Goal: Information Seeking & Learning: Learn about a topic

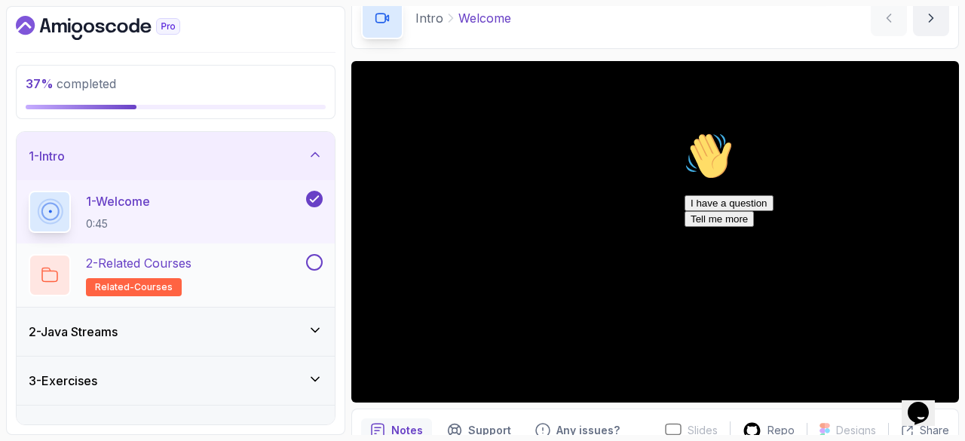
scroll to position [26, 0]
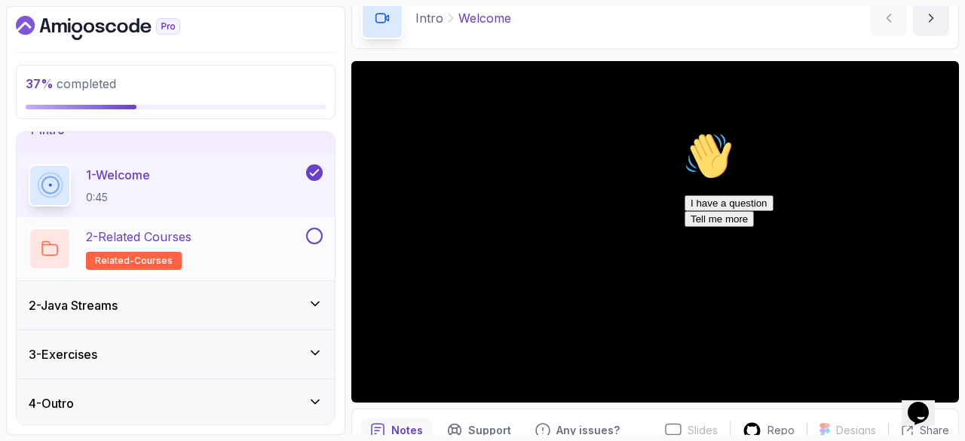
click at [320, 241] on div at bounding box center [313, 236] width 20 height 17
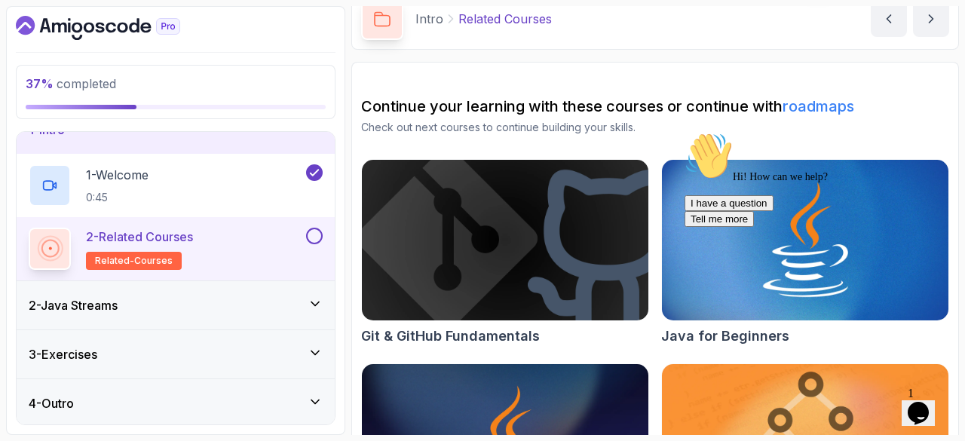
click at [317, 234] on button at bounding box center [314, 236] width 17 height 17
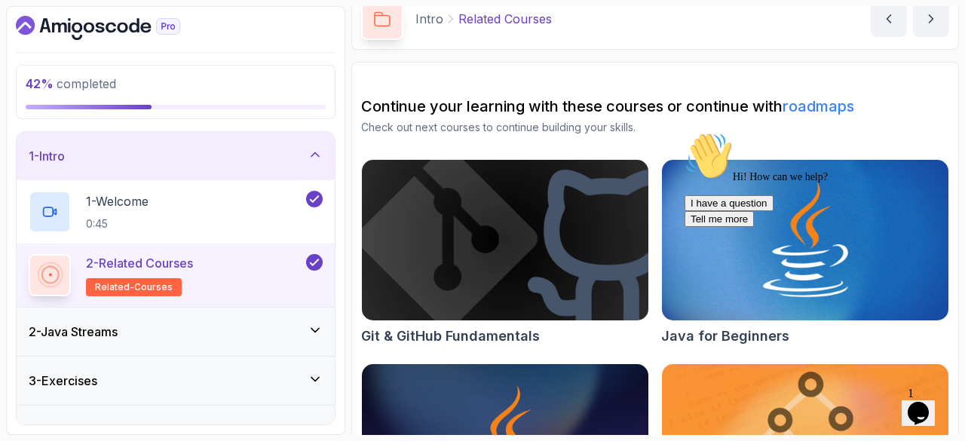
scroll to position [26, 0]
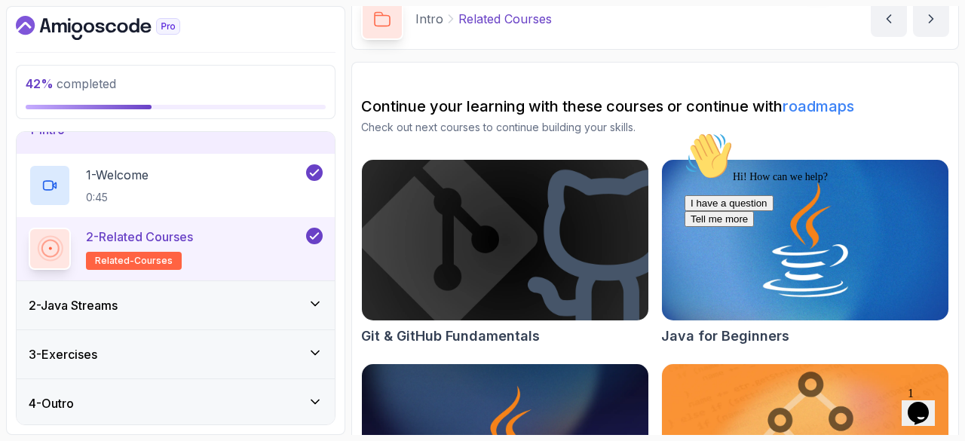
click at [113, 297] on h3 "2 - Java Streams" at bounding box center [73, 305] width 89 height 18
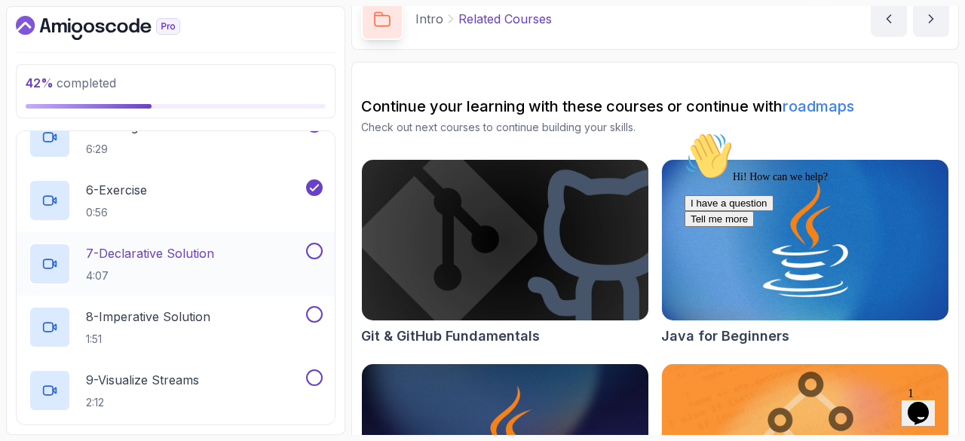
scroll to position [371, 0]
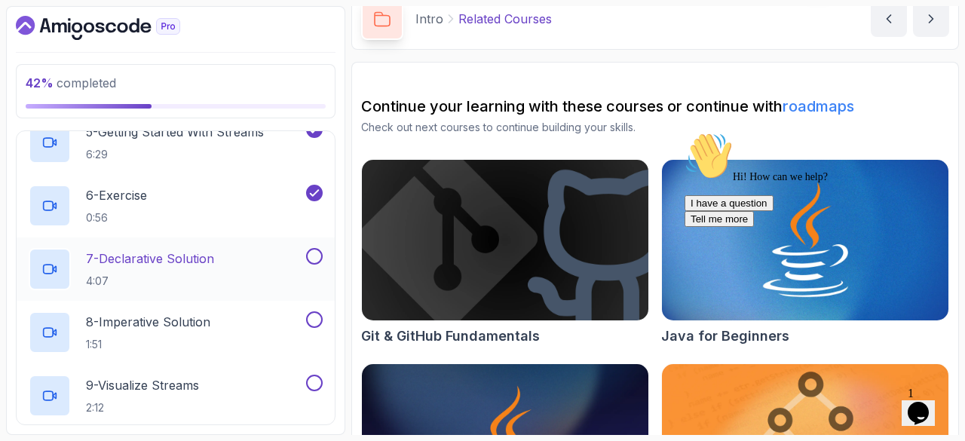
click at [266, 250] on div "7 - Declarative Solution 4:07" at bounding box center [166, 269] width 274 height 42
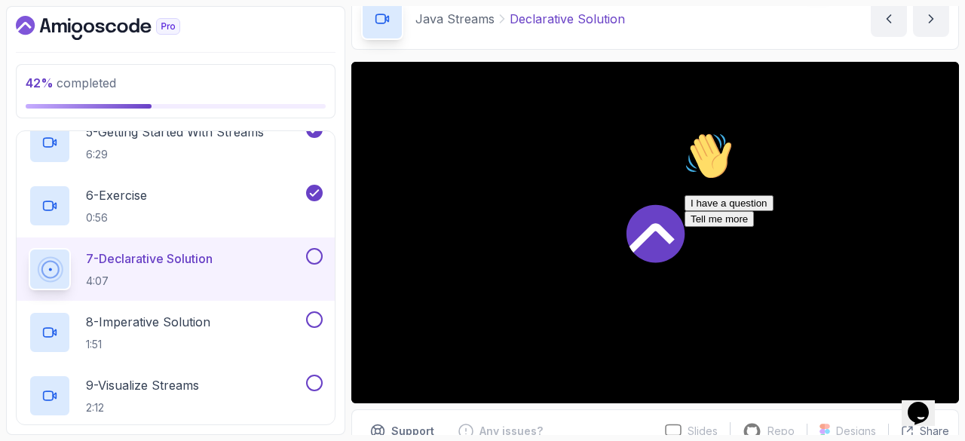
scroll to position [73, 0]
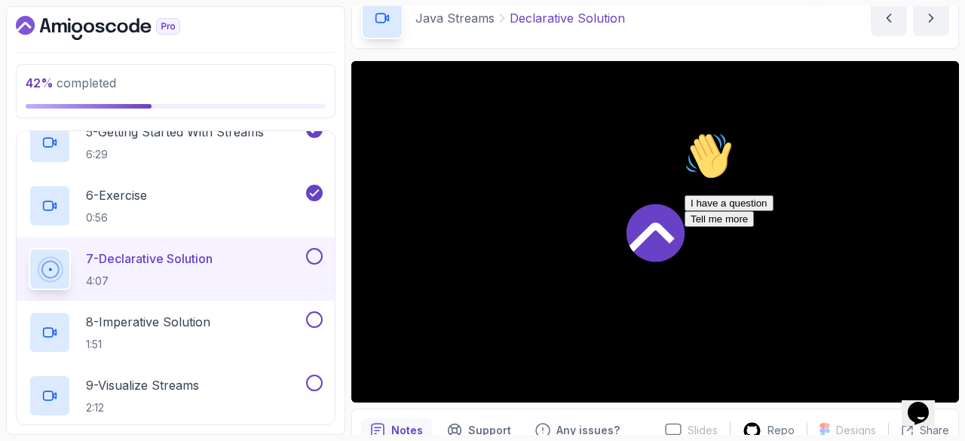
click at [314, 256] on button at bounding box center [314, 256] width 17 height 17
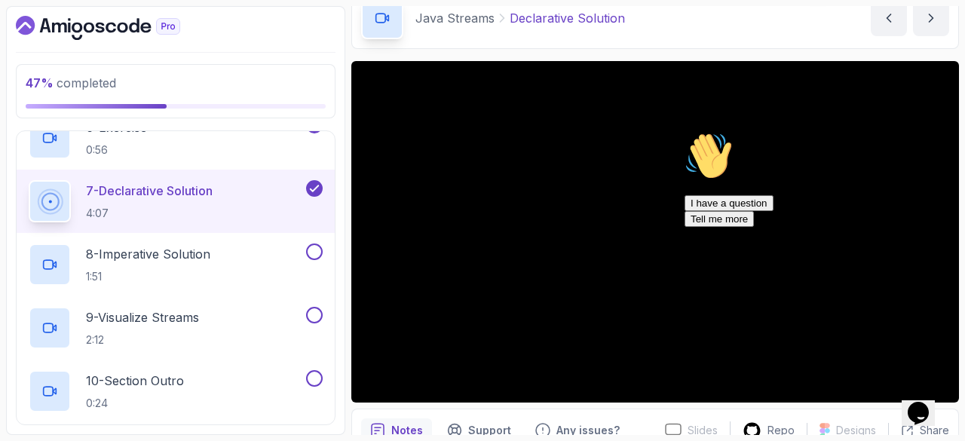
scroll to position [440, 0]
click at [280, 248] on div "8 - Imperative Solution 1:51" at bounding box center [166, 264] width 274 height 42
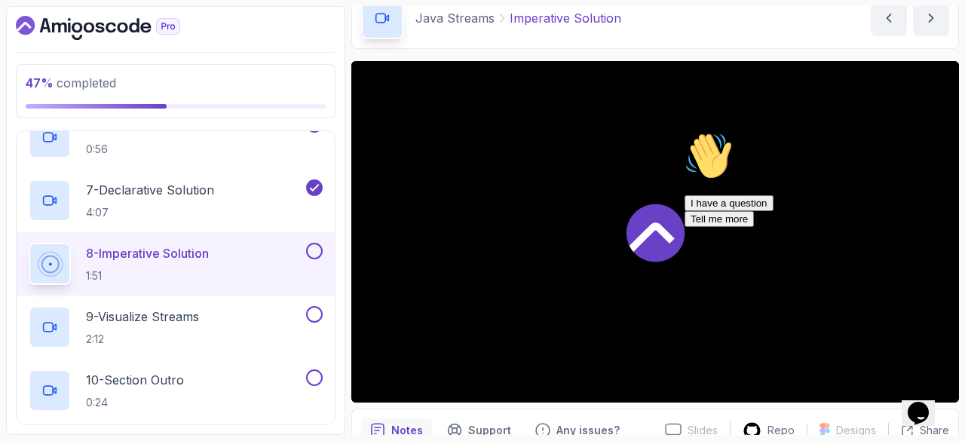
click at [314, 248] on button at bounding box center [314, 251] width 17 height 17
click at [229, 322] on div "9 - Visualize Streams 2:12" at bounding box center [166, 327] width 274 height 42
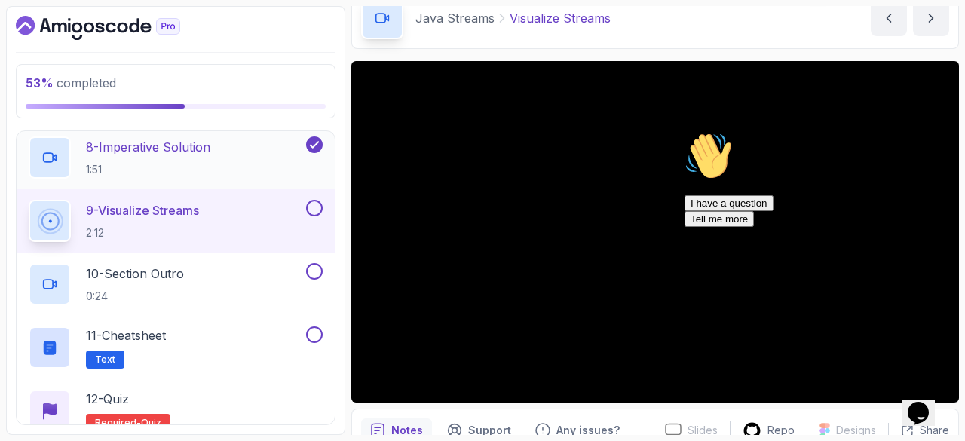
scroll to position [540, 0]
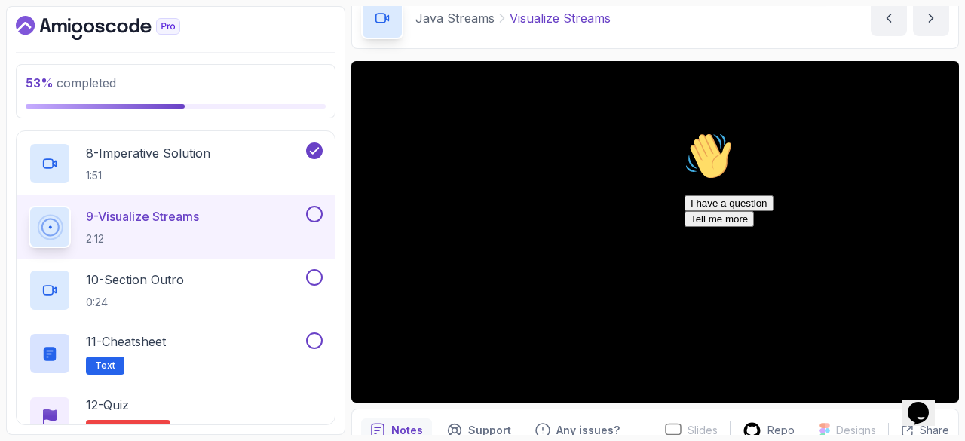
click at [29, 206] on button "9 - Visualize Streams 2:12" at bounding box center [176, 227] width 294 height 42
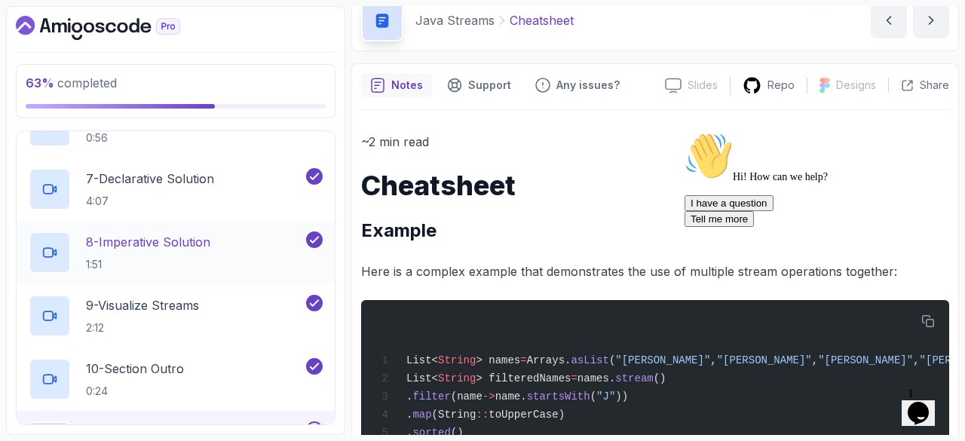
scroll to position [449, 0]
click at [185, 244] on p "8 - Imperative Solution" at bounding box center [148, 244] width 124 height 18
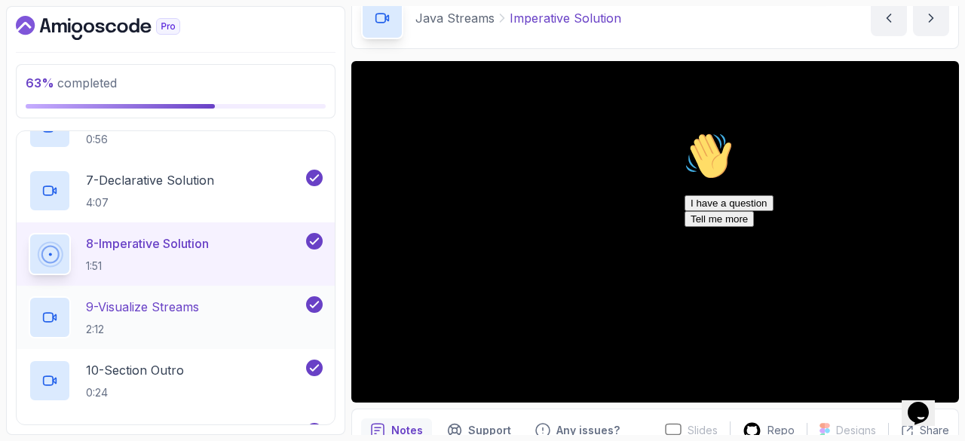
click at [173, 302] on p "9 - Visualize Streams" at bounding box center [142, 307] width 113 height 18
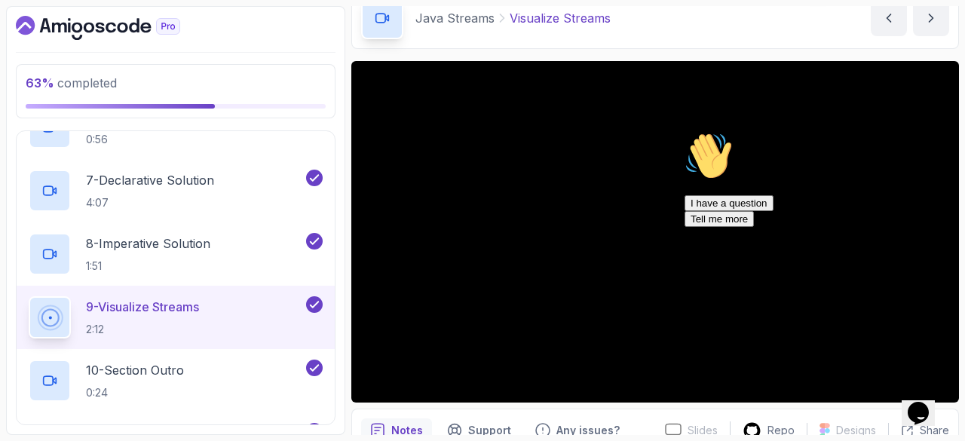
click at [922, 402] on icon "$i18n('chat', 'chat_widget')" at bounding box center [918, 413] width 21 height 23
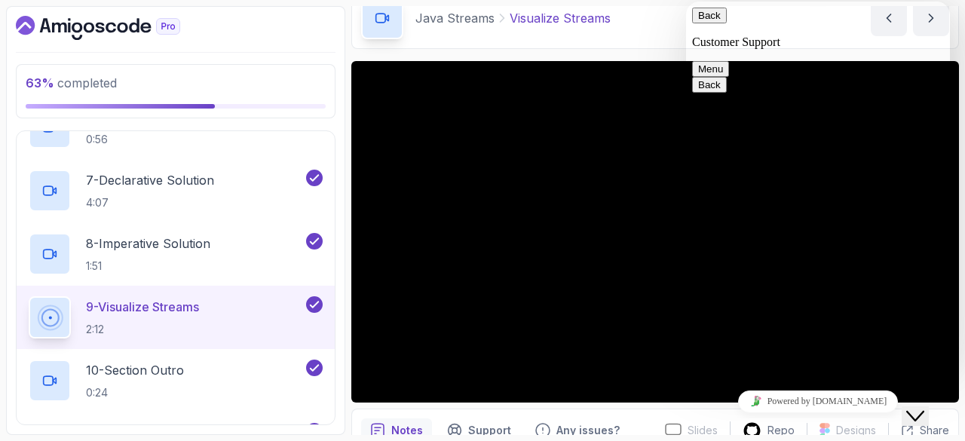
click at [922, 407] on icon "Close Chat This icon closes the chat window." at bounding box center [915, 416] width 18 height 18
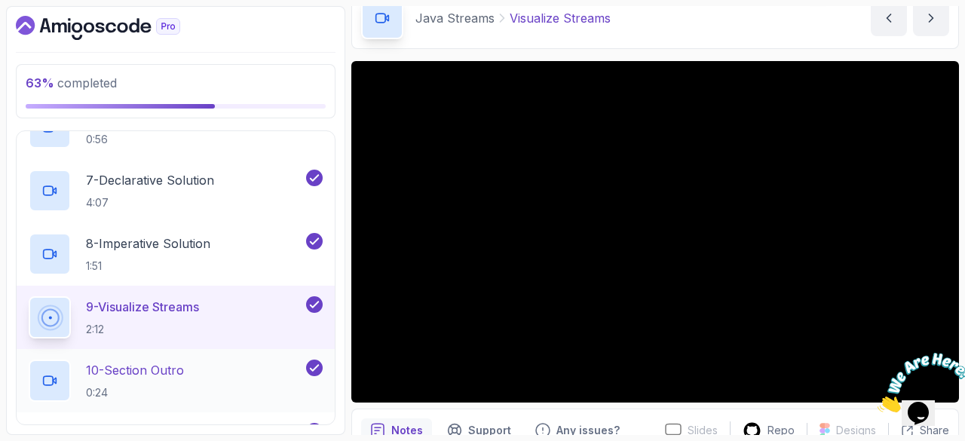
click at [201, 369] on div "10 - Section Outro 0:24" at bounding box center [166, 381] width 274 height 42
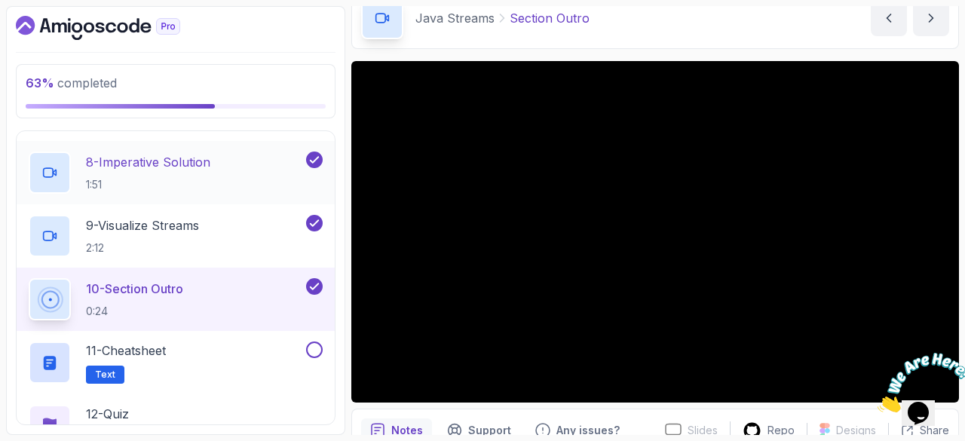
scroll to position [659, 0]
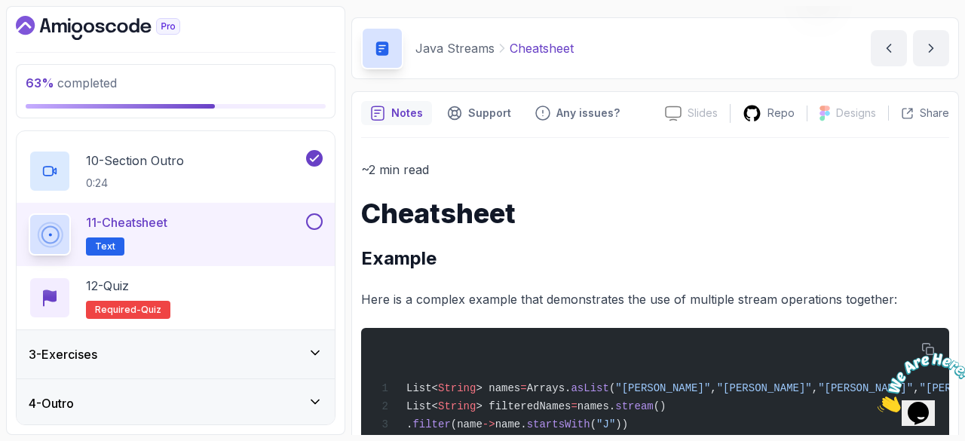
scroll to position [44, 0]
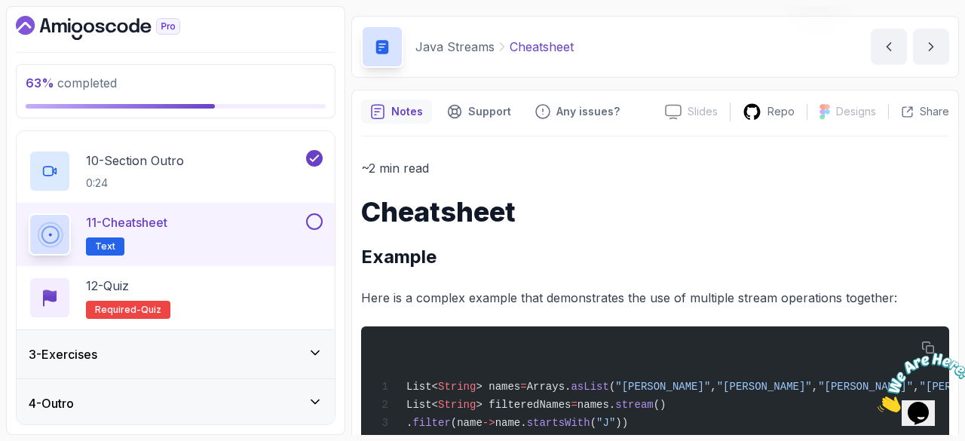
click at [394, 100] on div "Notes" at bounding box center [396, 112] width 71 height 24
click at [311, 219] on button at bounding box center [314, 221] width 17 height 17
click at [132, 308] on span "Required-" at bounding box center [118, 310] width 46 height 12
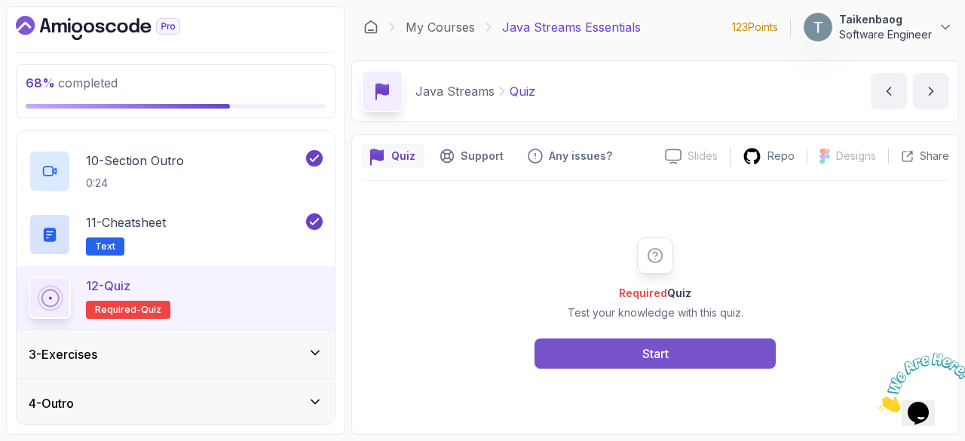
click at [638, 352] on button "Start" at bounding box center [655, 354] width 241 height 30
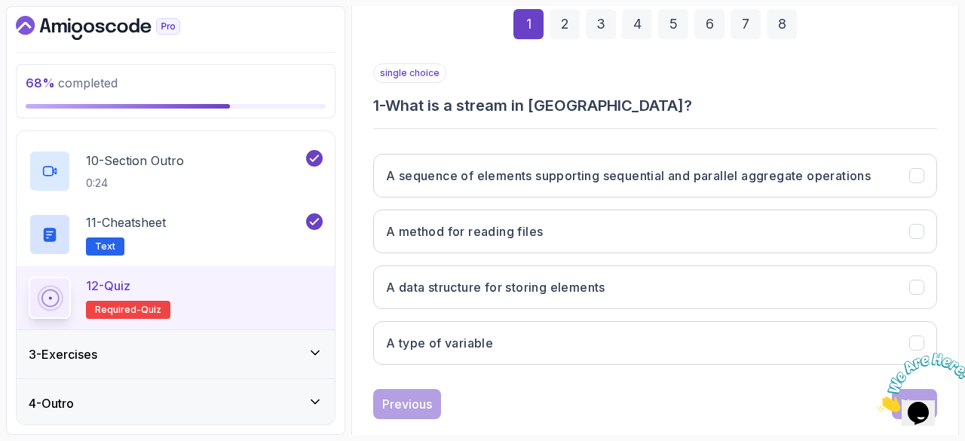
scroll to position [231, 0]
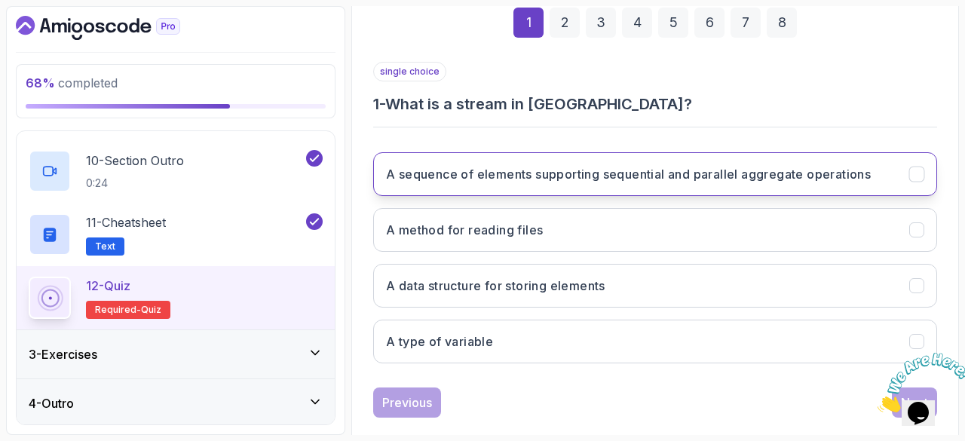
click at [735, 183] on button "A sequence of elements supporting sequential and parallel aggregate operations" at bounding box center [655, 174] width 564 height 44
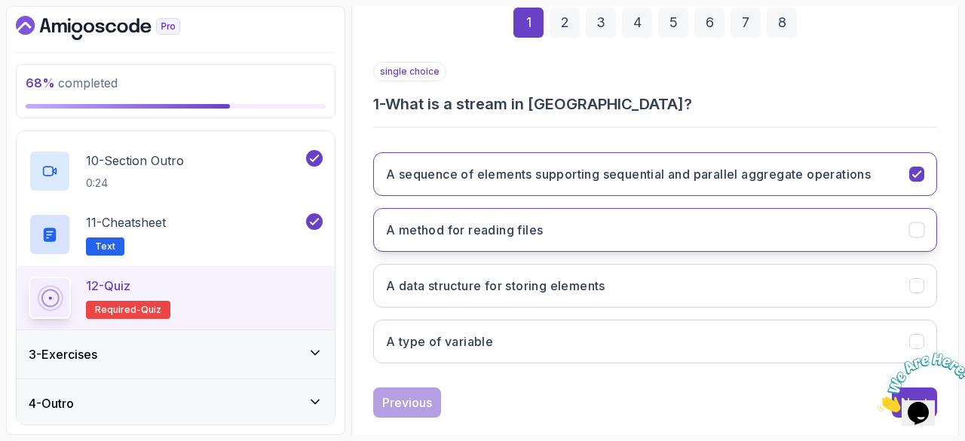
scroll to position [253, 0]
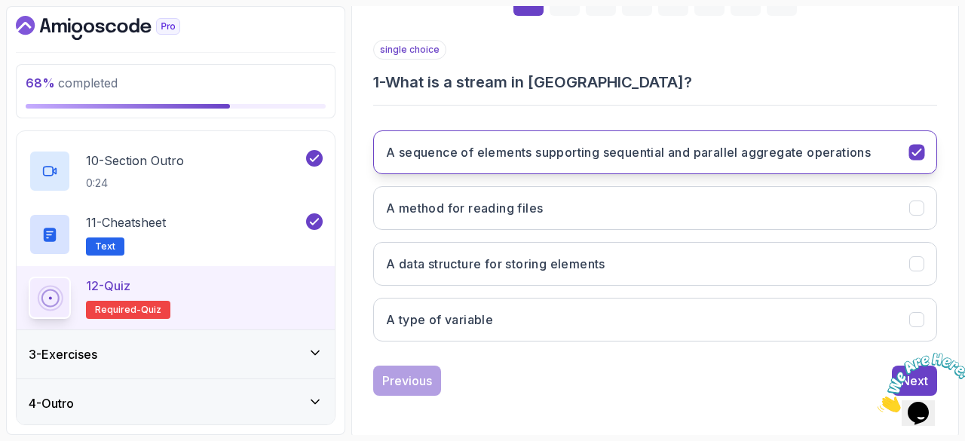
click at [554, 158] on h3 "A sequence of elements supporting sequential and parallel aggregate operations" at bounding box center [628, 152] width 485 height 18
click at [897, 366] on img at bounding box center [925, 383] width 94 height 60
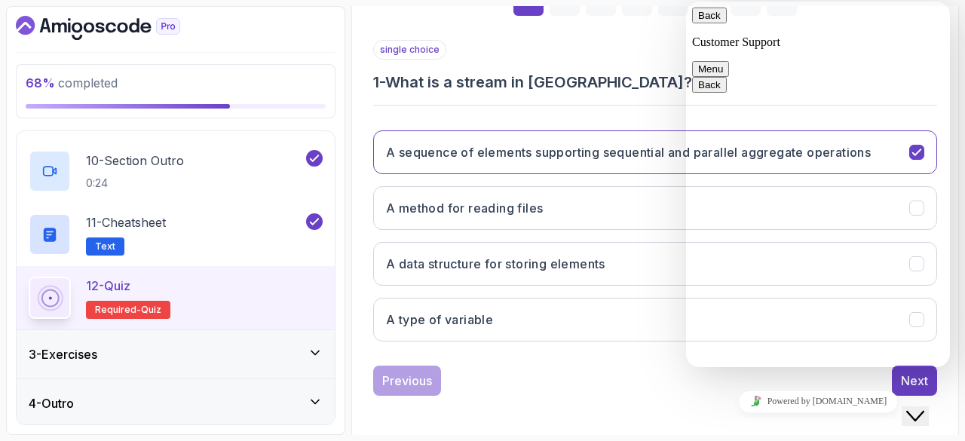
drag, startPoint x: 926, startPoint y: 397, endPoint x: 842, endPoint y: 400, distance: 83.8
click html "Close Chat This icon closes the chat window."
click at [925, 407] on div "Close Chat This icon closes the chat window." at bounding box center [915, 416] width 18 height 18
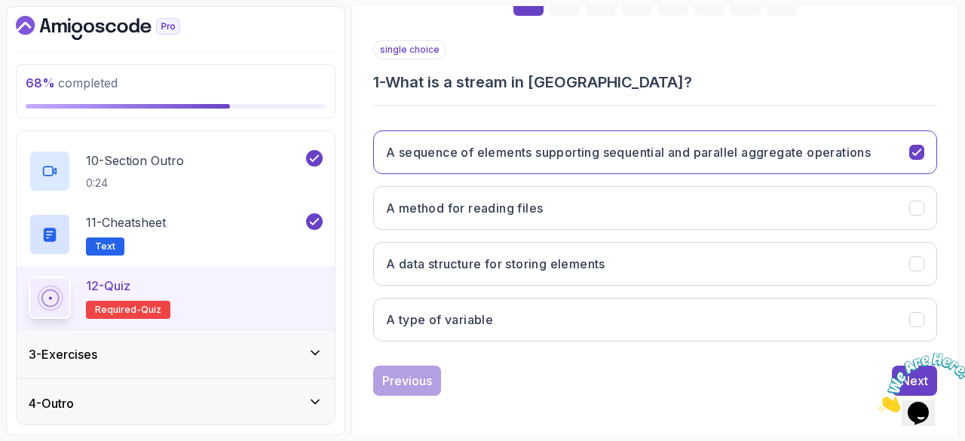
click at [894, 362] on img at bounding box center [925, 383] width 94 height 60
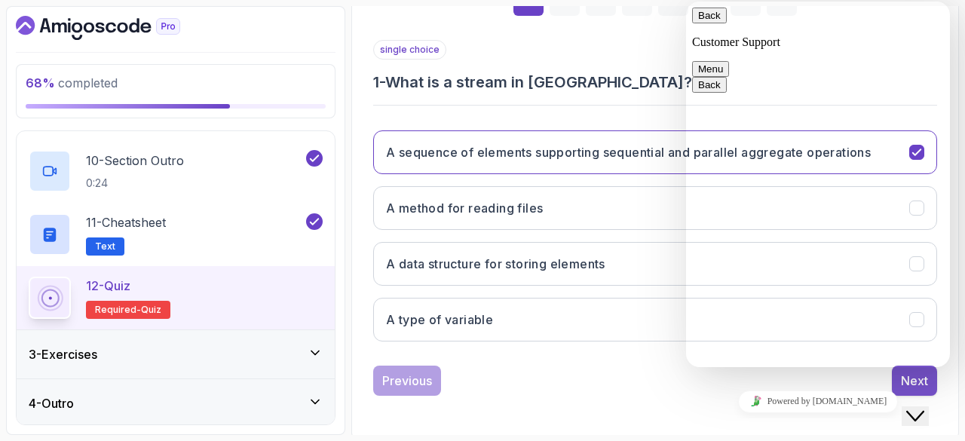
click at [897, 377] on button "Next" at bounding box center [914, 381] width 45 height 30
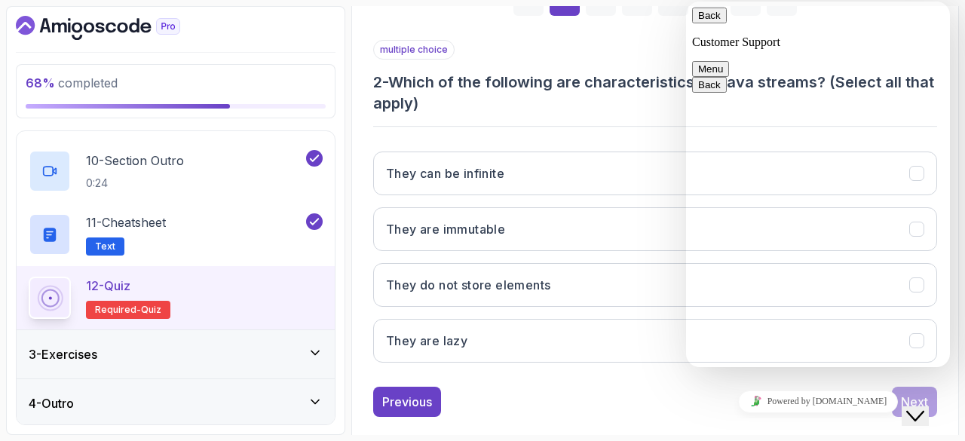
click at [928, 406] on button "Close Chat This icon closes the chat window." at bounding box center [915, 416] width 27 height 20
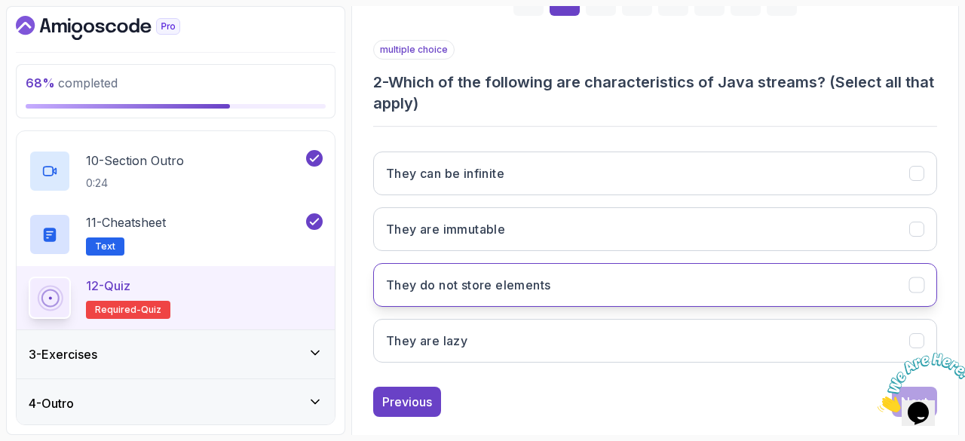
click at [910, 281] on icon "They do not store elements" at bounding box center [917, 285] width 14 height 14
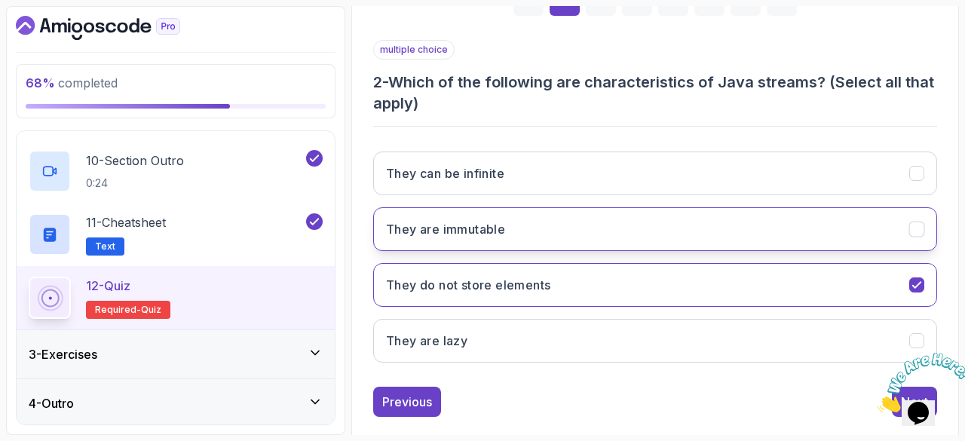
click at [900, 229] on button "They are immutable" at bounding box center [655, 229] width 564 height 44
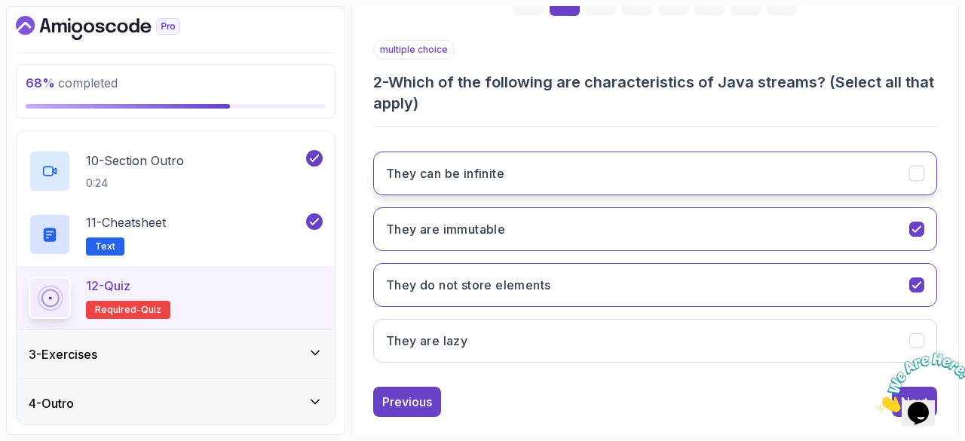
click at [911, 173] on icon "They can be infinite" at bounding box center [917, 174] width 14 height 14
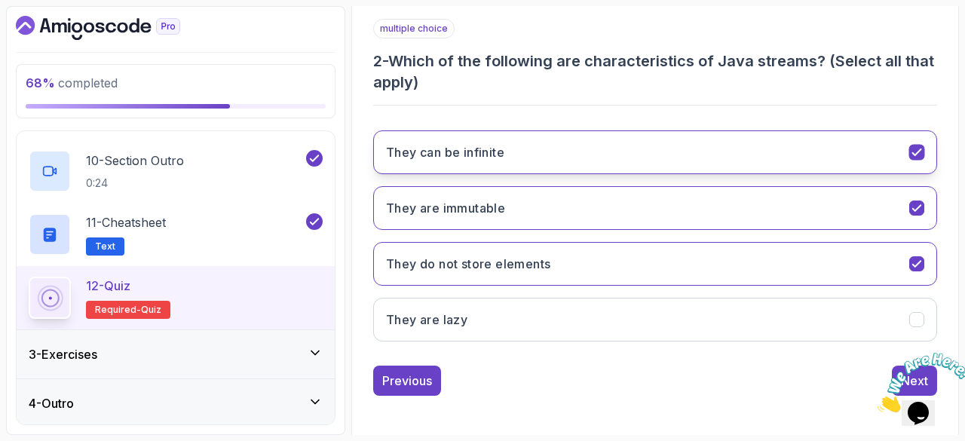
click at [915, 150] on icon "They can be infinite" at bounding box center [917, 153] width 14 height 14
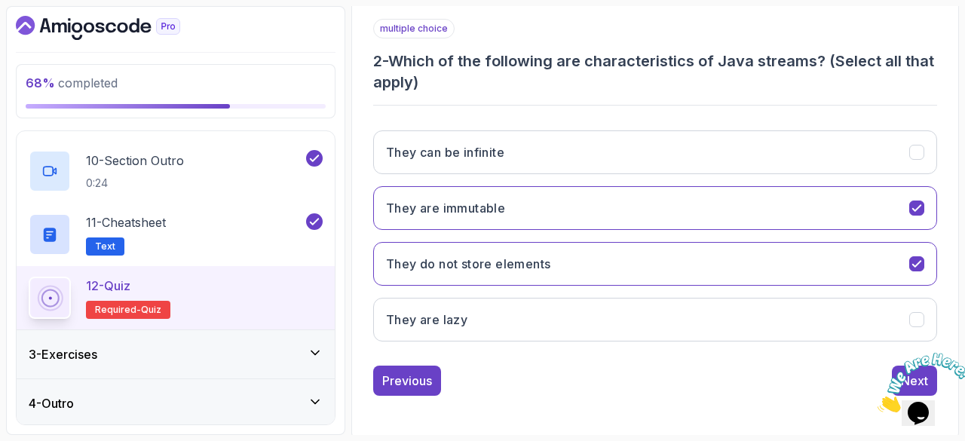
click at [894, 365] on img at bounding box center [925, 383] width 94 height 60
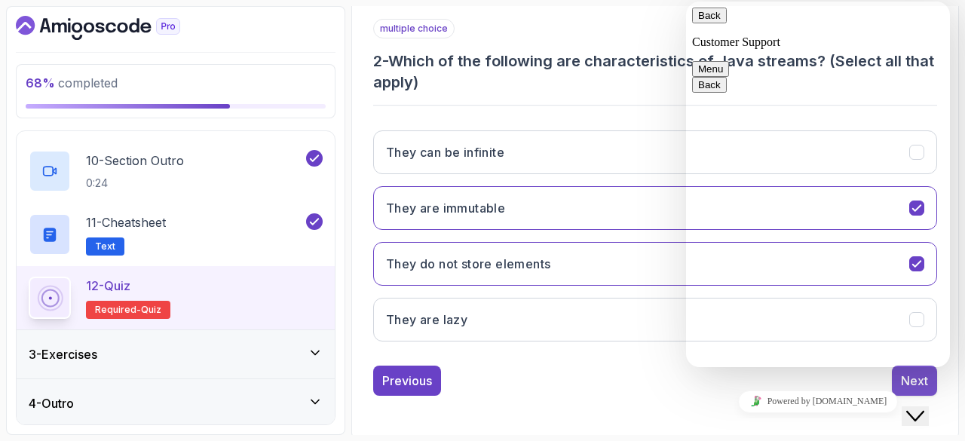
click at [896, 380] on button "Next" at bounding box center [914, 381] width 45 height 30
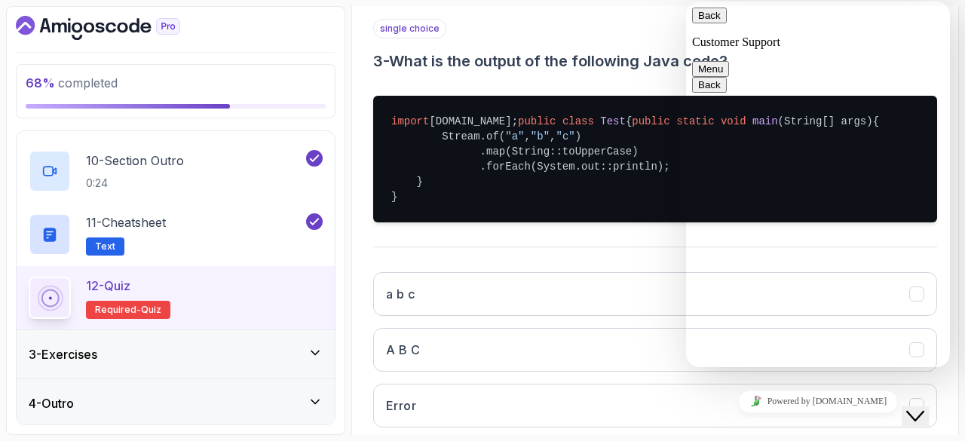
click at [922, 407] on icon "Close Chat This icon closes the chat window." at bounding box center [915, 416] width 18 height 18
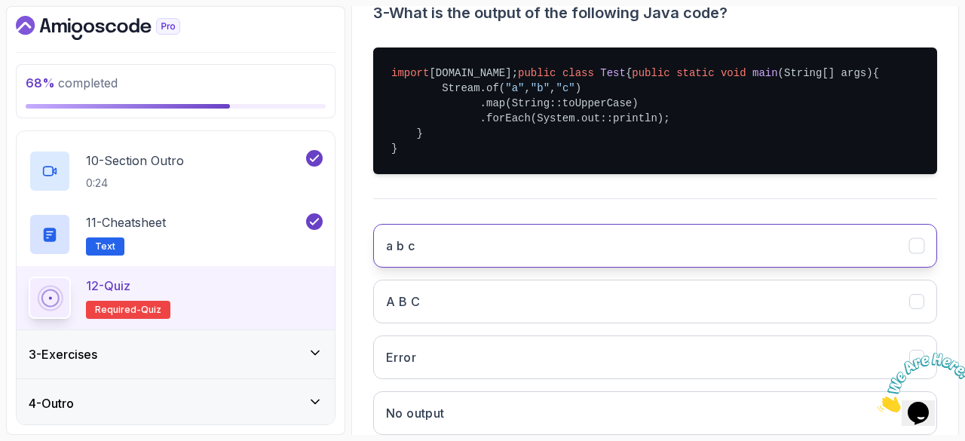
scroll to position [323, 0]
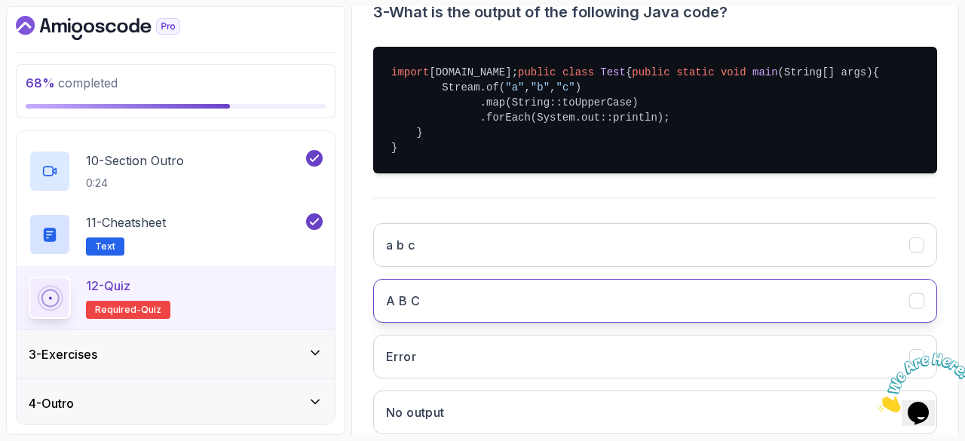
click at [491, 323] on button "A B C" at bounding box center [655, 301] width 564 height 44
click at [530, 322] on button "A B C" at bounding box center [655, 301] width 564 height 44
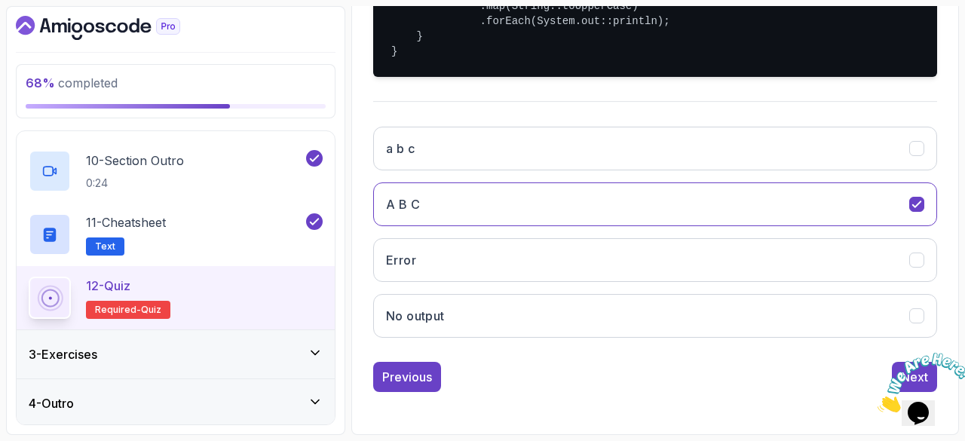
click at [896, 365] on img at bounding box center [925, 383] width 94 height 60
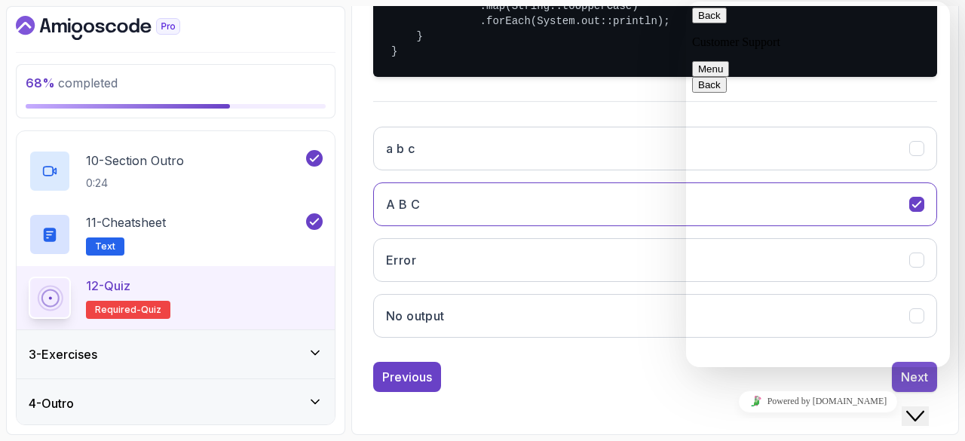
click at [900, 382] on button "Next" at bounding box center [914, 377] width 45 height 30
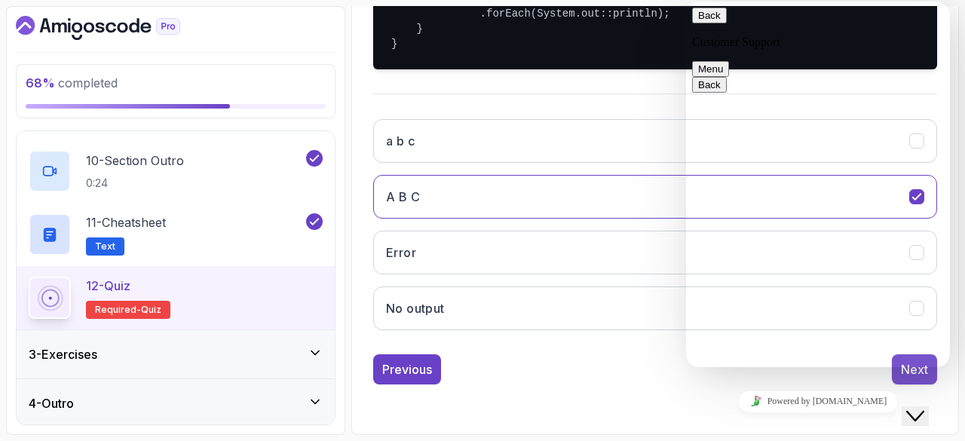
scroll to position [253, 0]
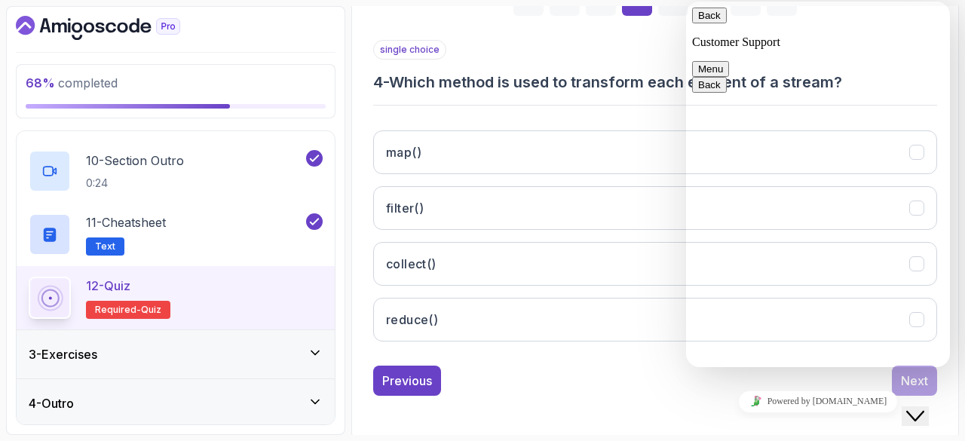
click at [917, 407] on icon "Close Chat This icon closes the chat window." at bounding box center [915, 416] width 18 height 18
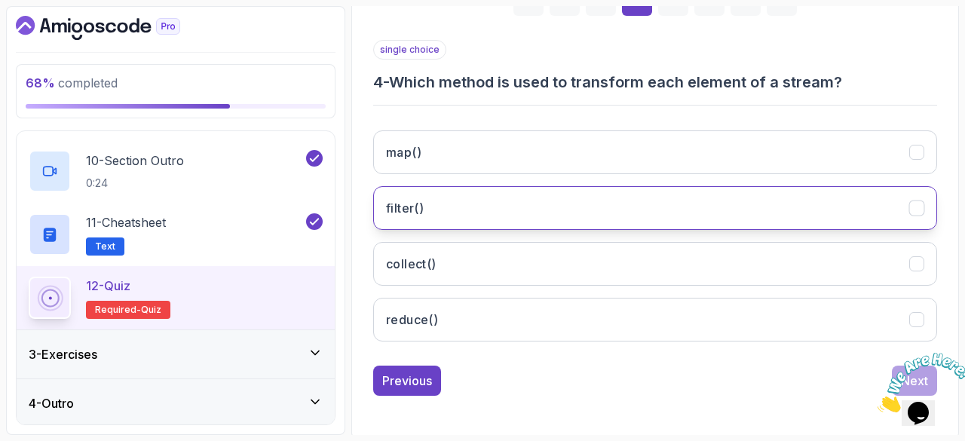
click at [618, 214] on button "filter()" at bounding box center [655, 208] width 564 height 44
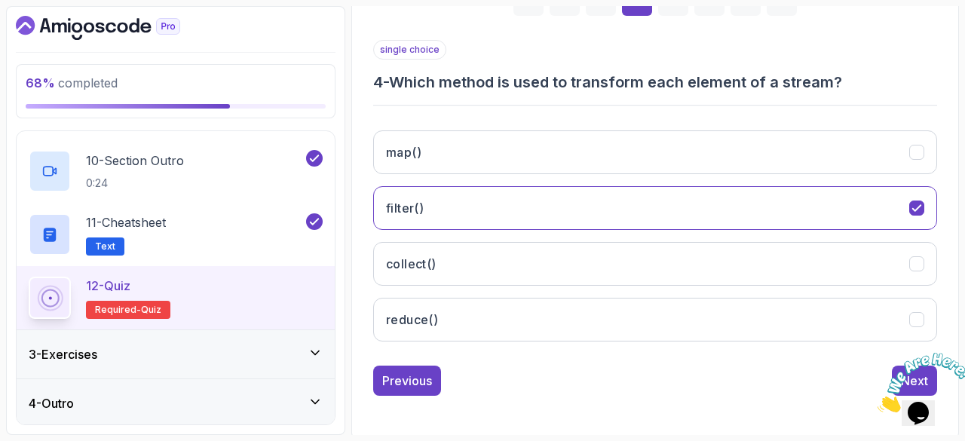
click at [903, 366] on img at bounding box center [925, 383] width 94 height 60
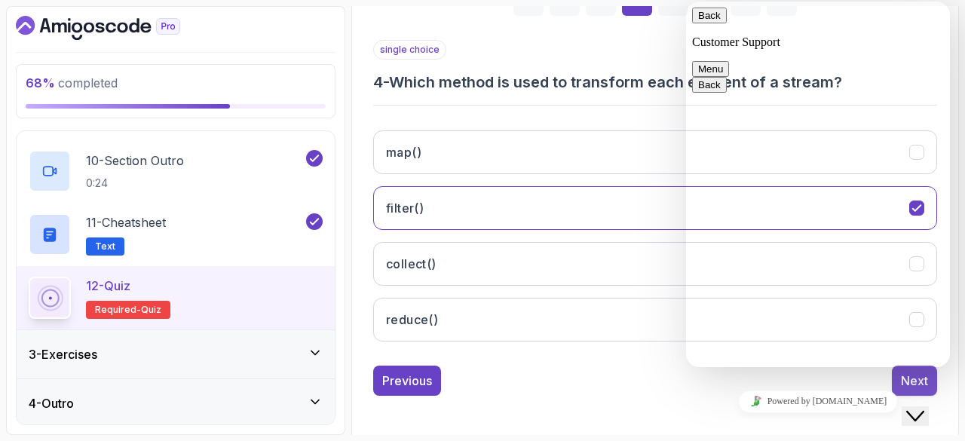
click at [897, 381] on button "Next" at bounding box center [914, 381] width 45 height 30
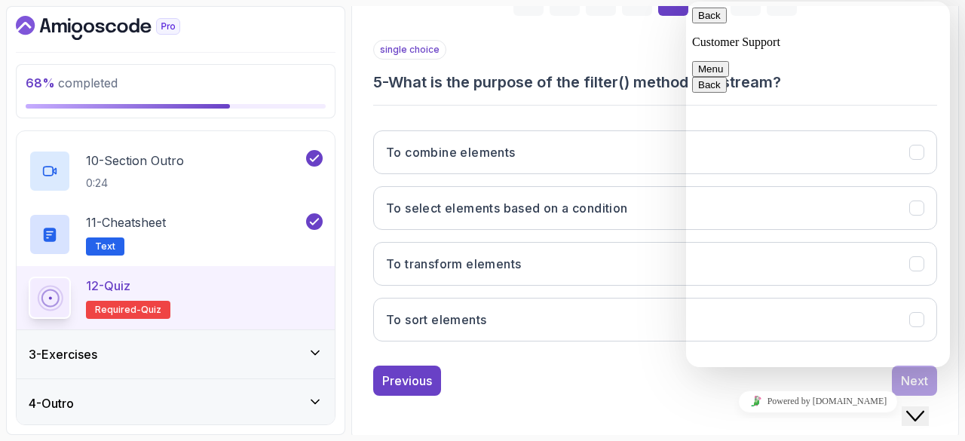
click at [925, 411] on icon "$i18n('chat', 'chat_widget')" at bounding box center [915, 416] width 18 height 11
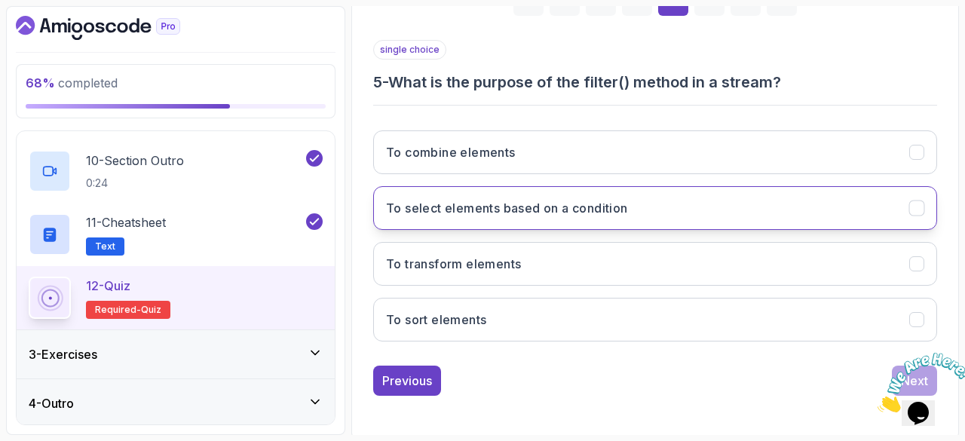
click at [525, 209] on h3 "To select elements based on a condition" at bounding box center [507, 208] width 242 height 18
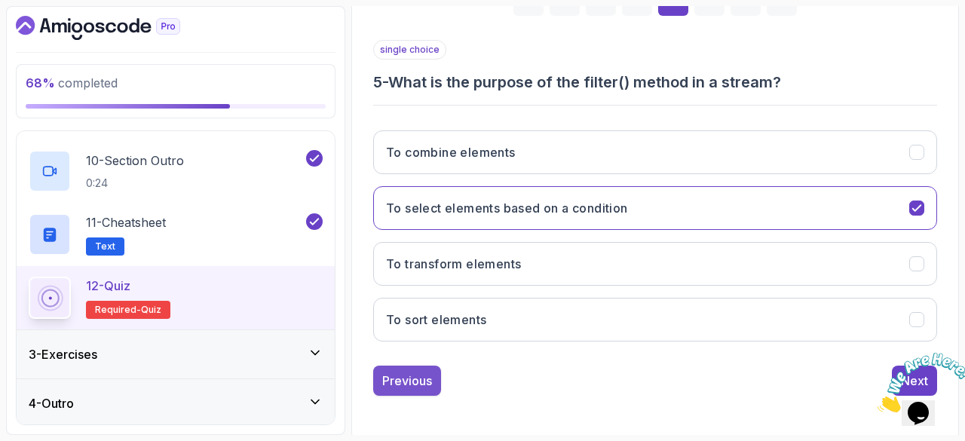
click at [407, 367] on button "Previous" at bounding box center [407, 381] width 68 height 30
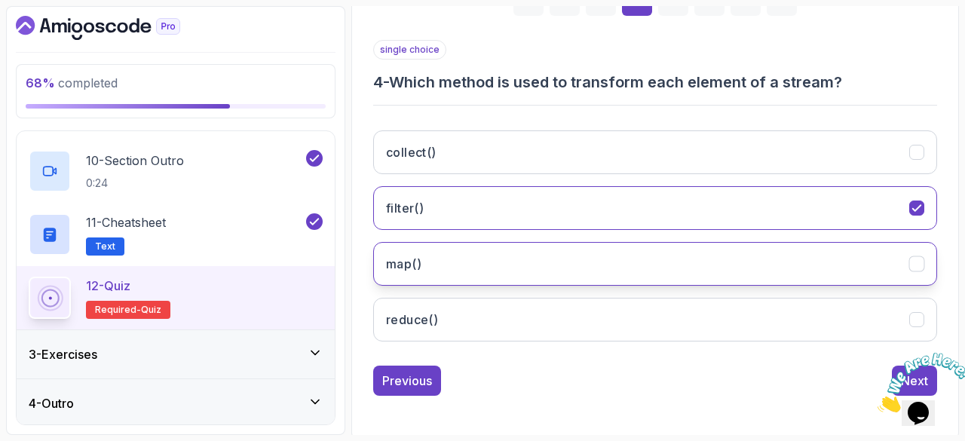
click at [582, 266] on button "map()" at bounding box center [655, 264] width 564 height 44
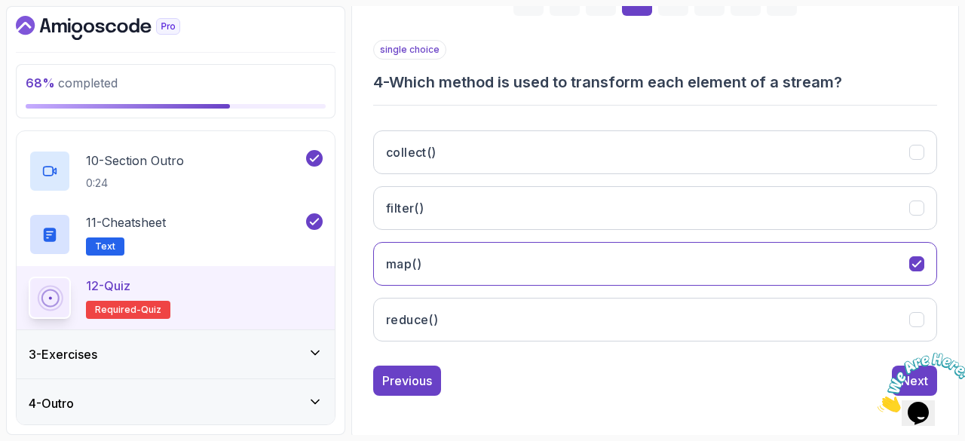
click at [898, 364] on img at bounding box center [925, 383] width 94 height 60
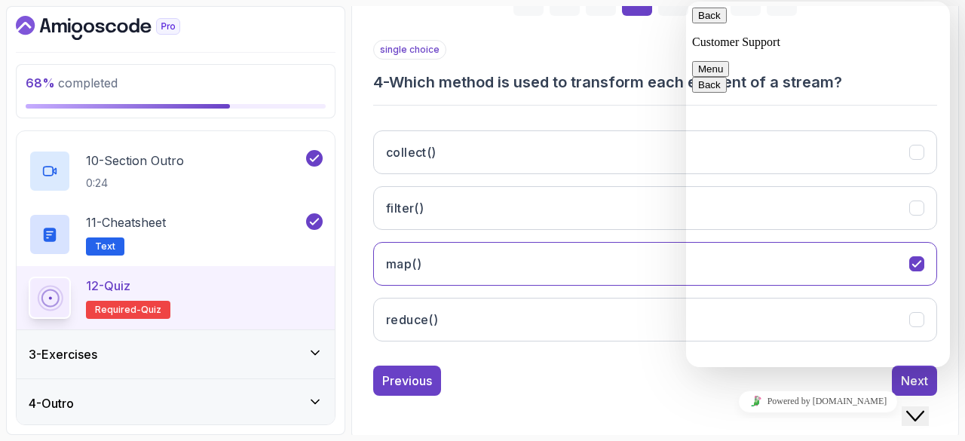
click at [908, 387] on div "Close Chat This icon closes the chat window." at bounding box center [926, 387] width 36 height 0
click at [904, 373] on div "Next" at bounding box center [914, 381] width 27 height 18
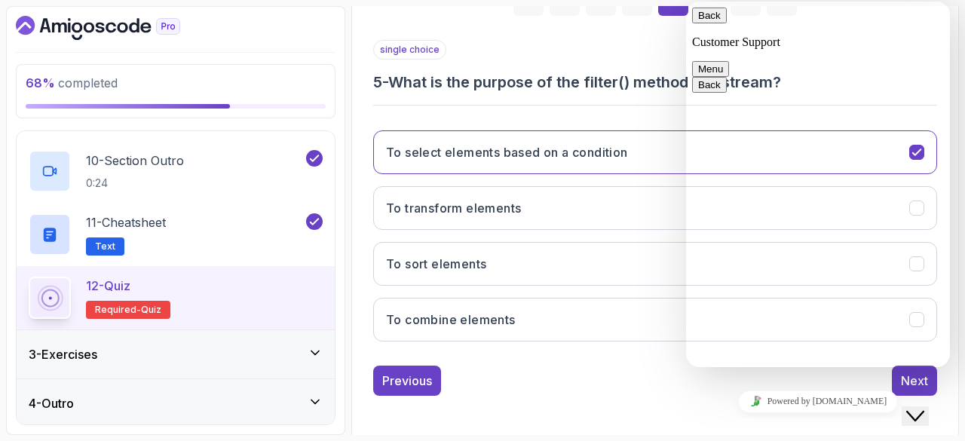
click at [918, 411] on icon "$i18n('chat', 'chat_widget')" at bounding box center [915, 416] width 18 height 11
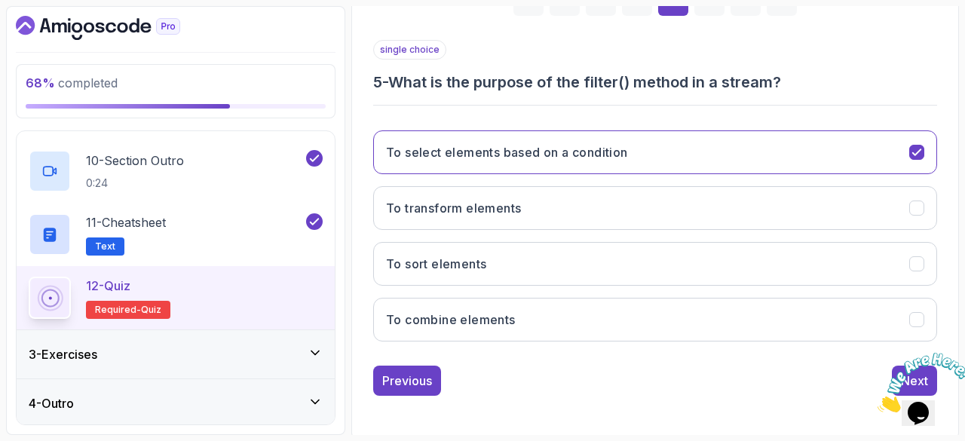
click at [899, 367] on img at bounding box center [925, 383] width 94 height 60
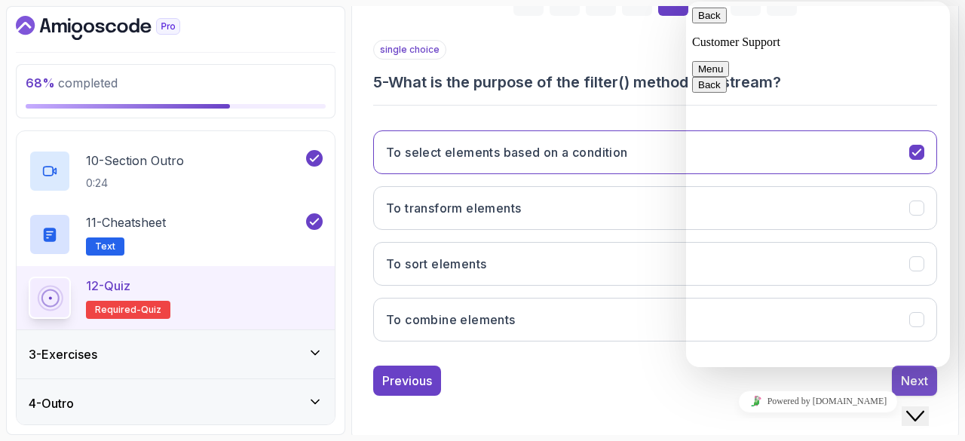
click at [899, 373] on button "Next" at bounding box center [914, 381] width 45 height 30
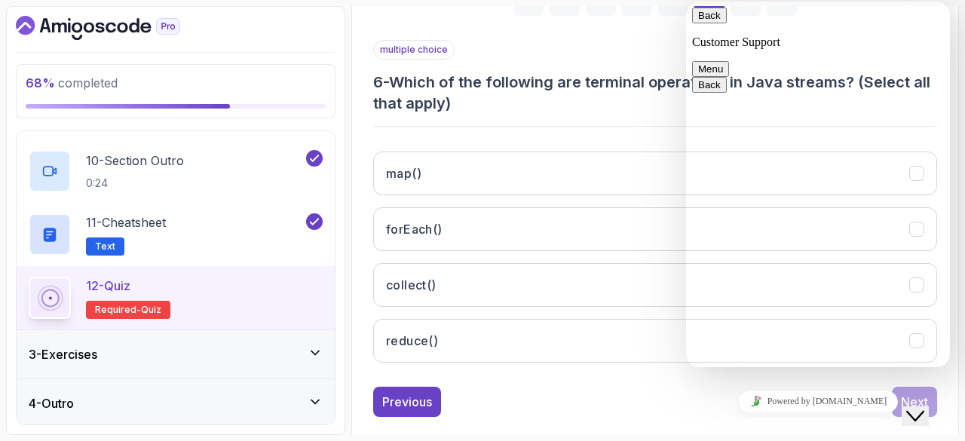
click at [924, 407] on icon "Close Chat This icon closes the chat window." at bounding box center [915, 416] width 18 height 18
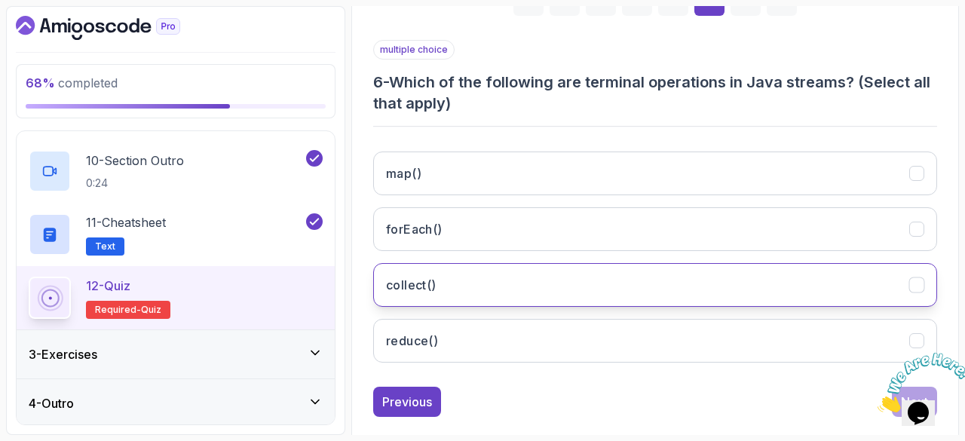
click at [530, 265] on button "collect()" at bounding box center [655, 285] width 564 height 44
click at [922, 399] on img at bounding box center [925, 383] width 94 height 60
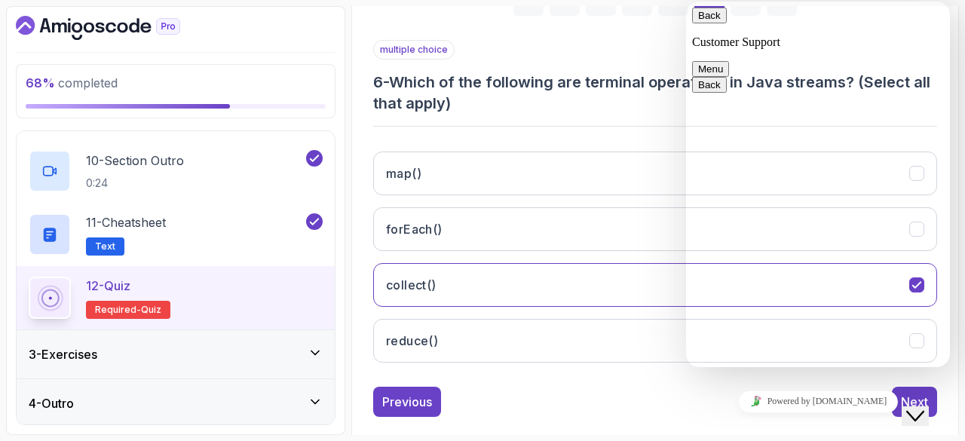
click at [895, 397] on div "Powered by [DOMAIN_NAME]" at bounding box center [818, 402] width 252 height 22
click at [926, 415] on button "Close Chat This icon closes the chat window." at bounding box center [915, 416] width 27 height 20
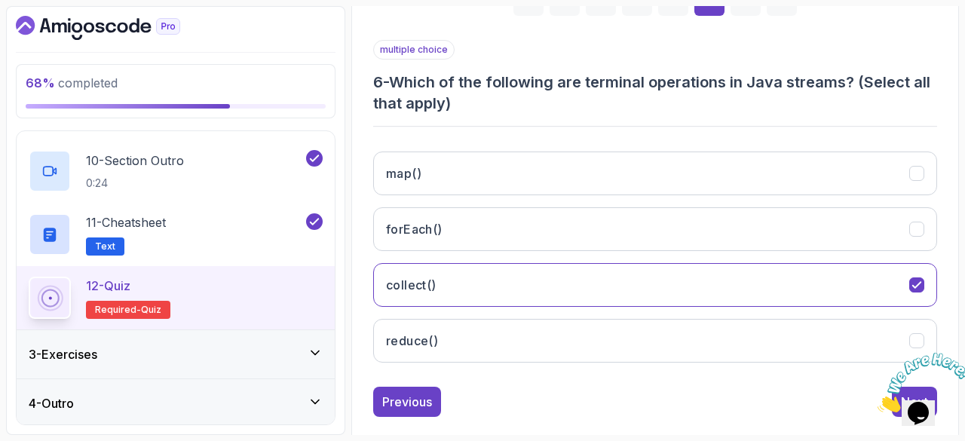
click at [900, 394] on img at bounding box center [925, 383] width 94 height 60
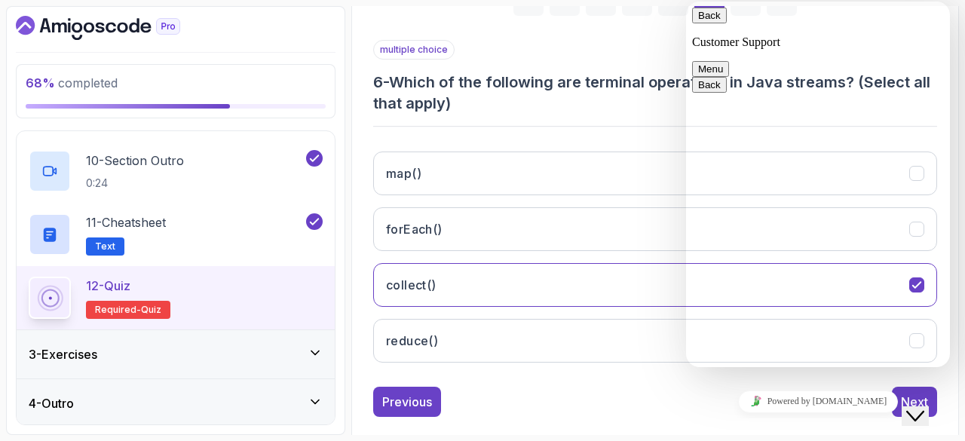
click at [894, 403] on div "Powered by [DOMAIN_NAME]" at bounding box center [818, 402] width 252 height 22
click at [897, 396] on div "Powered by [DOMAIN_NAME]" at bounding box center [818, 402] width 252 height 22
click at [838, 47] on div "Back Customer Support Menu" at bounding box center [818, 42] width 252 height 69
click at [658, 77] on h3 "6 - Which of the following are terminal operations in Java streams? (Select all…" at bounding box center [655, 93] width 564 height 42
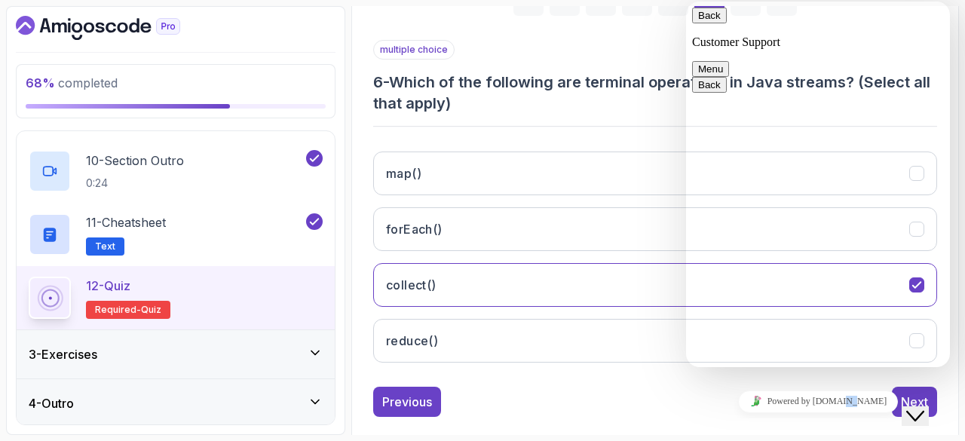
click at [897, 410] on div "Powered by [DOMAIN_NAME]" at bounding box center [818, 402] width 252 height 22
click at [925, 411] on icon "$i18n('chat', 'chat_widget')" at bounding box center [915, 416] width 18 height 11
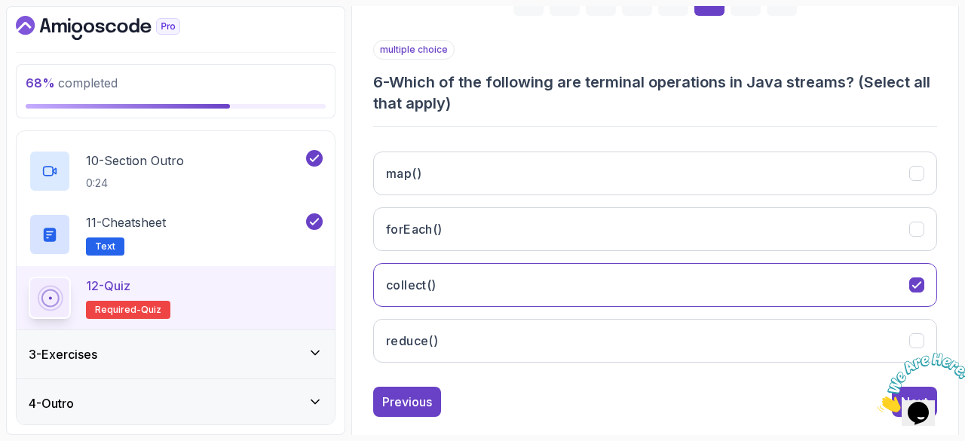
click at [897, 412] on img at bounding box center [925, 383] width 94 height 60
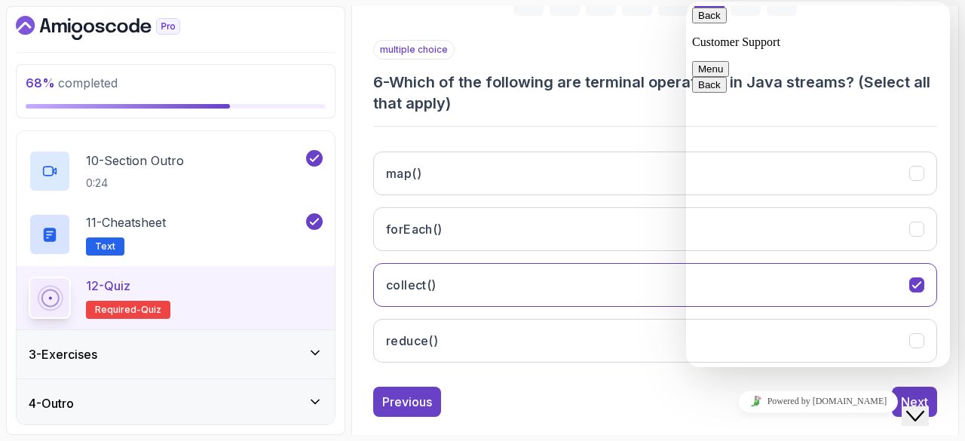
click at [929, 412] on button "Close Chat This icon closes the chat window." at bounding box center [915, 416] width 27 height 20
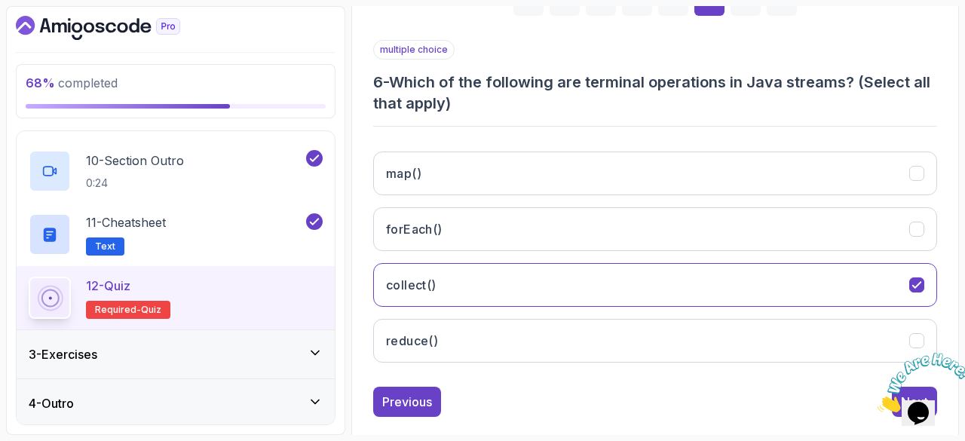
click at [878, 402] on icon "Close" at bounding box center [878, 408] width 0 height 13
click at [895, 393] on button "Next" at bounding box center [914, 402] width 45 height 30
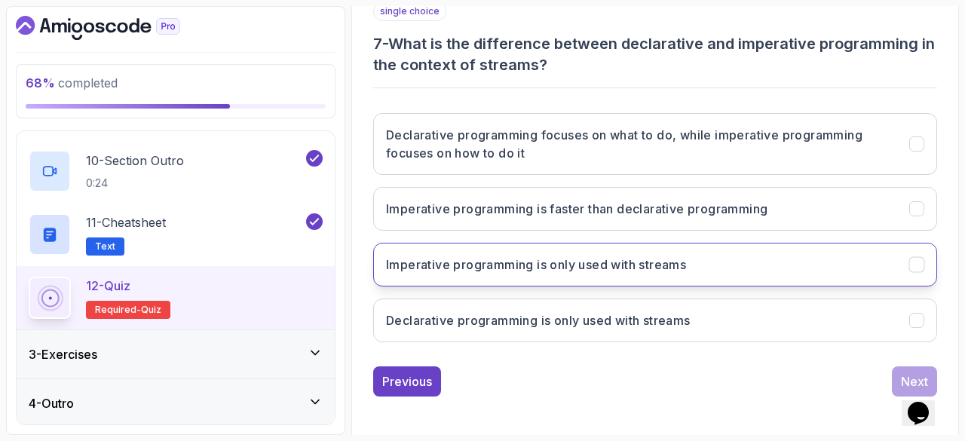
scroll to position [292, 0]
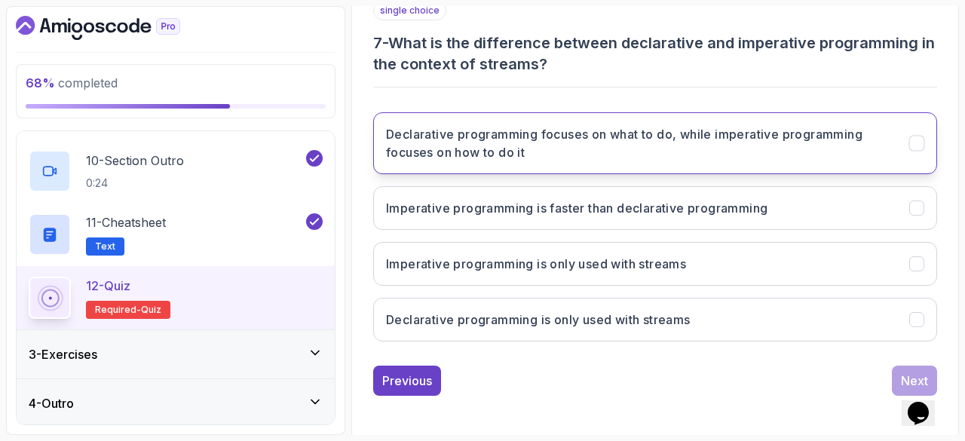
click at [575, 144] on h3 "Declarative programming focuses on what to do, while imperative programming foc…" at bounding box center [638, 143] width 505 height 36
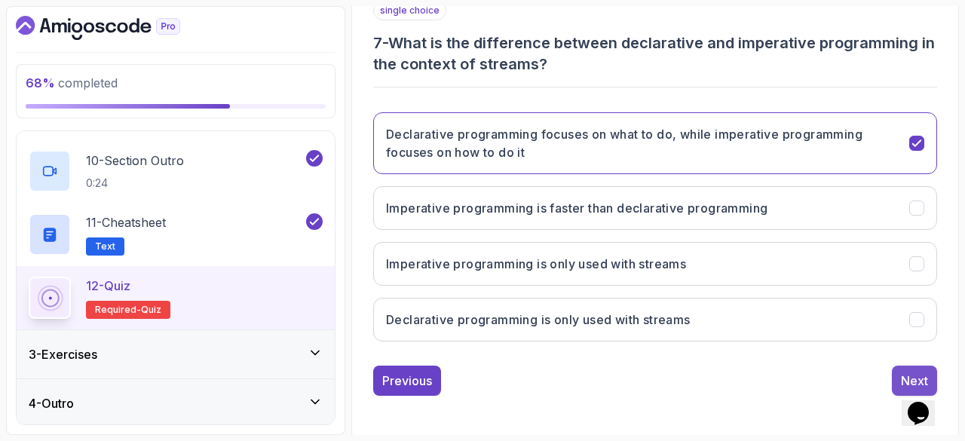
click at [896, 373] on button "Next" at bounding box center [914, 381] width 45 height 30
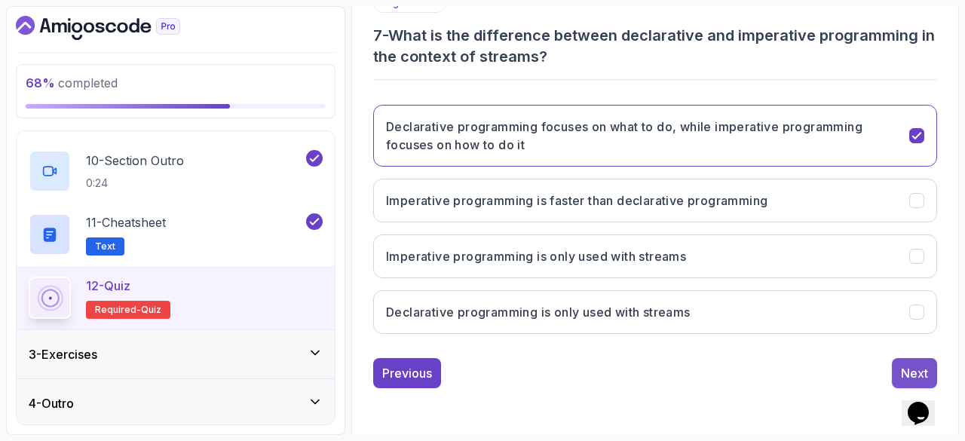
scroll to position [253, 0]
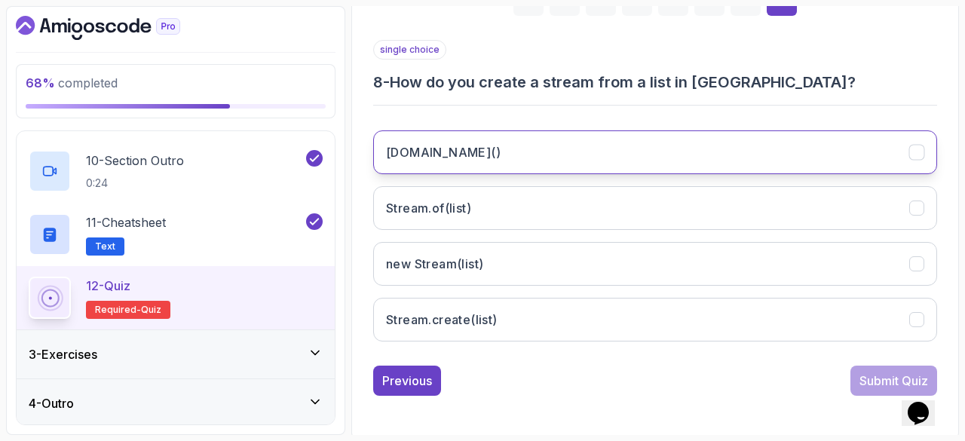
click at [436, 161] on button "[DOMAIN_NAME]()" at bounding box center [655, 152] width 564 height 44
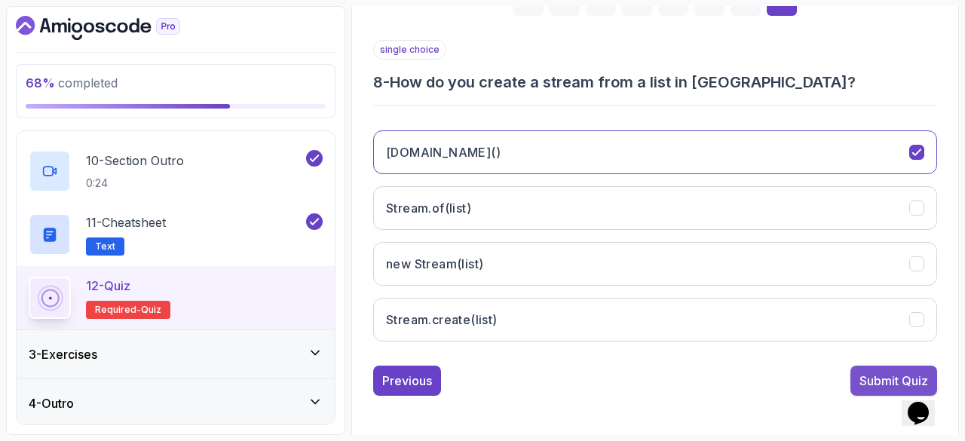
click at [864, 374] on div "Submit Quiz" at bounding box center [894, 381] width 69 height 18
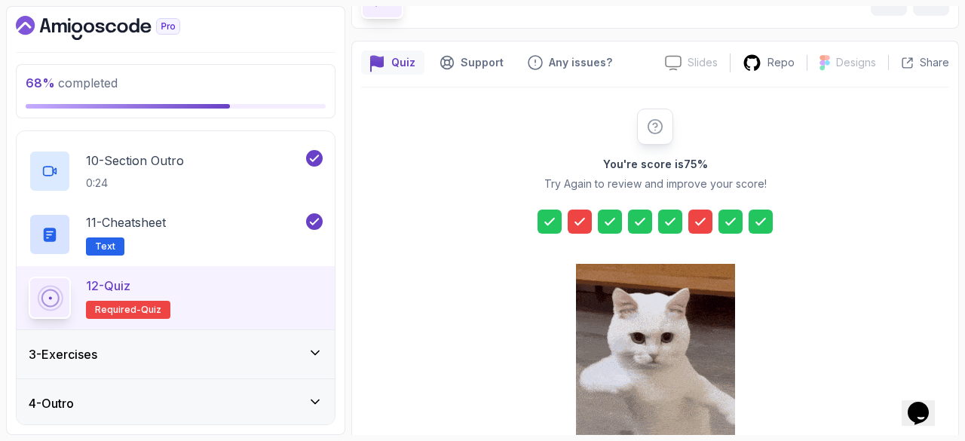
scroll to position [93, 0]
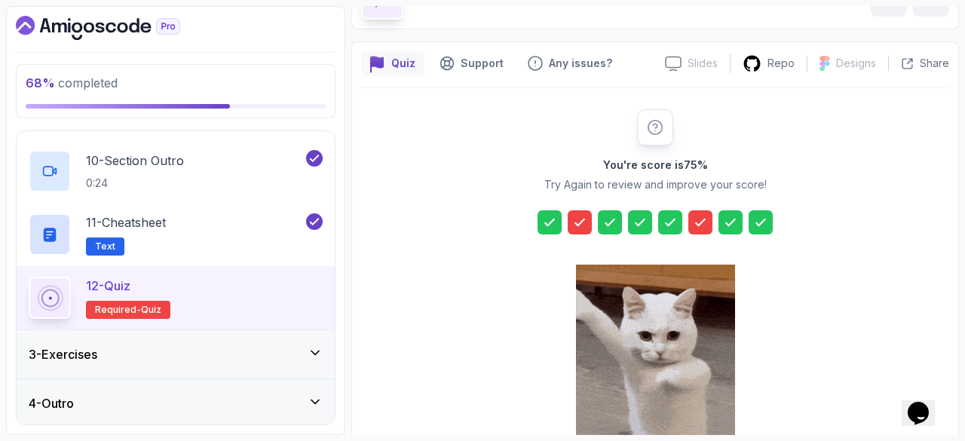
click at [587, 225] on icon at bounding box center [579, 222] width 15 height 15
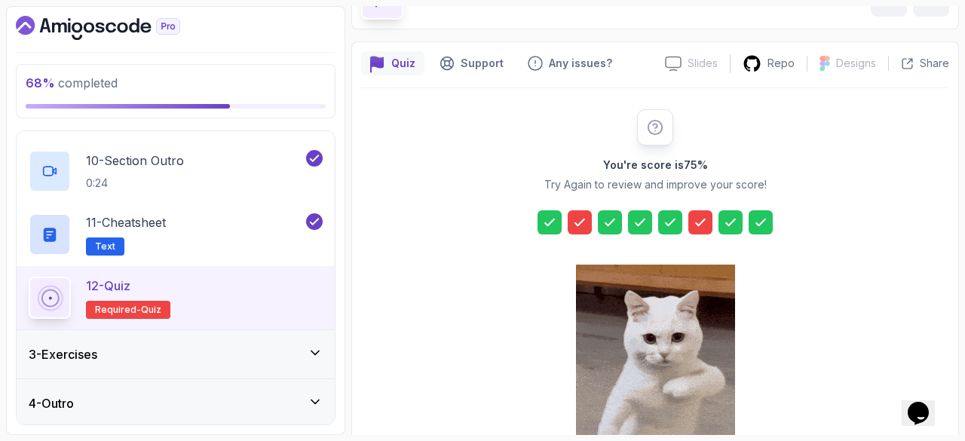
click at [579, 217] on icon at bounding box center [579, 222] width 15 height 15
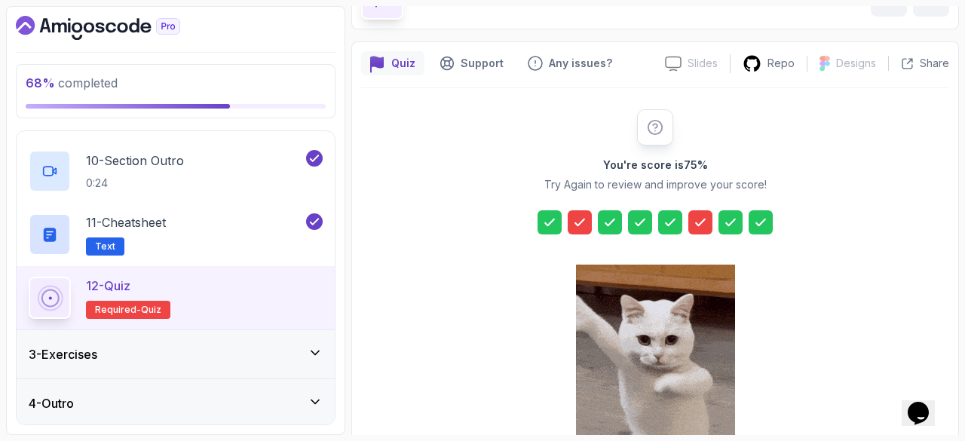
click at [579, 218] on icon at bounding box center [579, 222] width 15 height 15
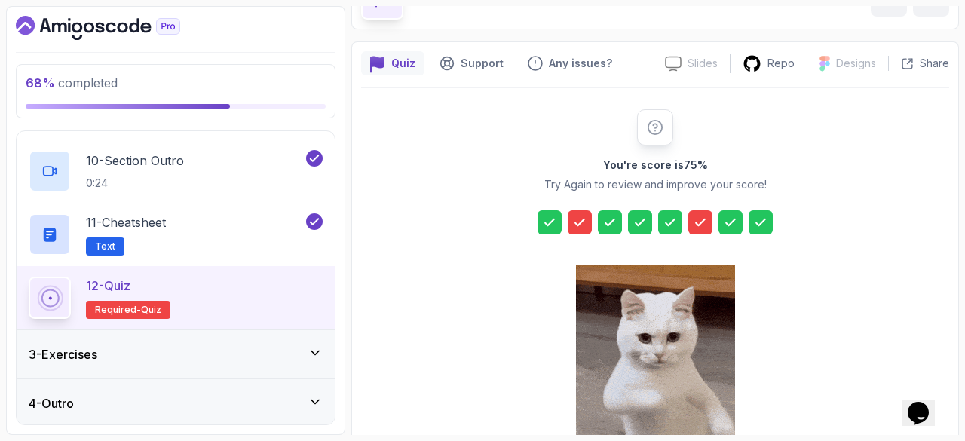
click at [696, 221] on icon at bounding box center [700, 222] width 9 height 6
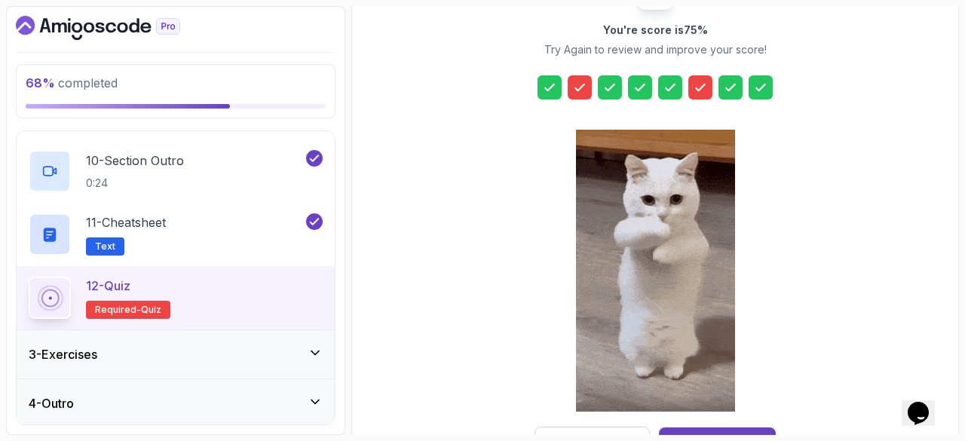
scroll to position [280, 0]
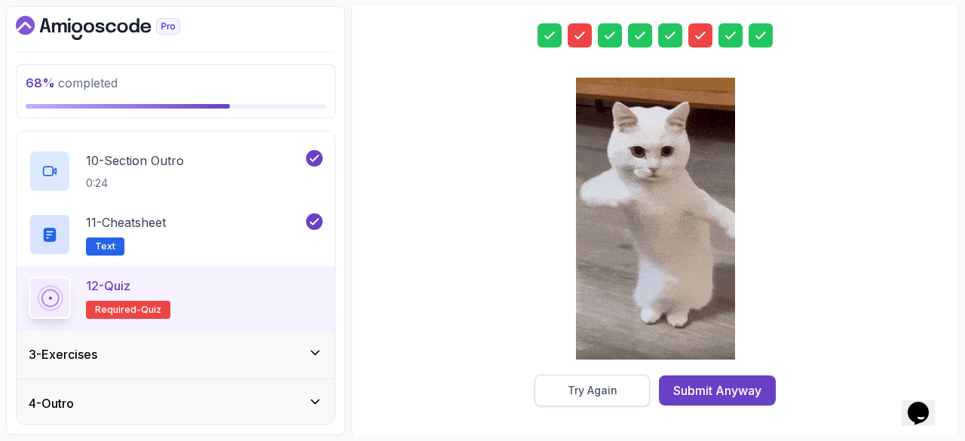
click at [623, 391] on button "Try Again" at bounding box center [592, 391] width 115 height 32
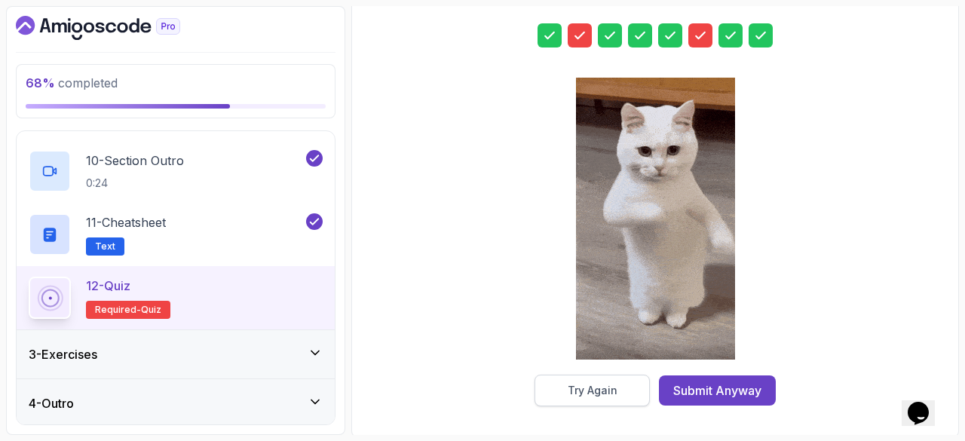
scroll to position [274, 0]
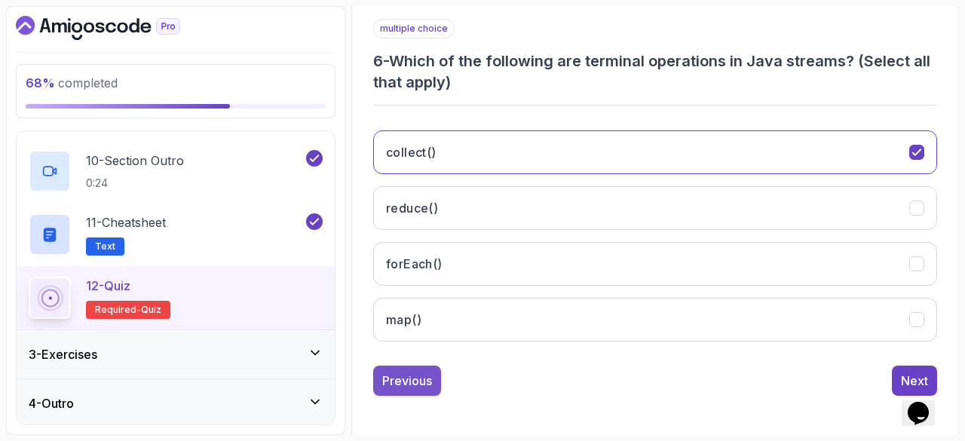
click at [406, 383] on div "Previous" at bounding box center [407, 381] width 50 height 18
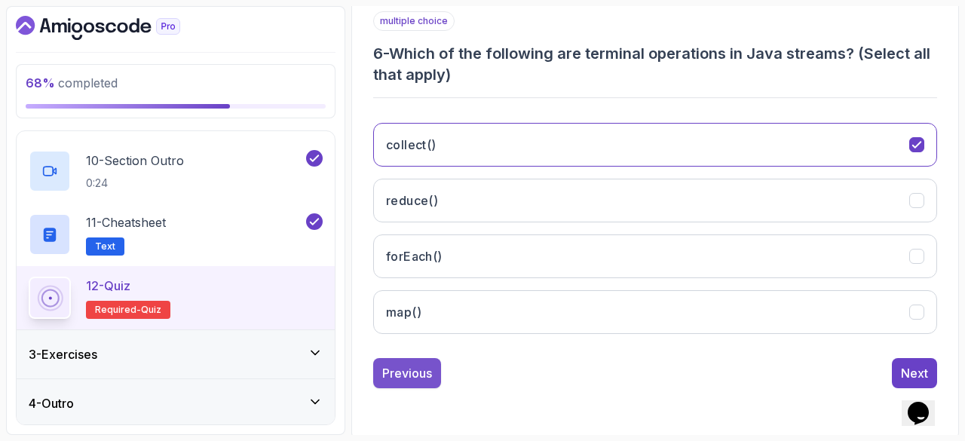
scroll to position [253, 0]
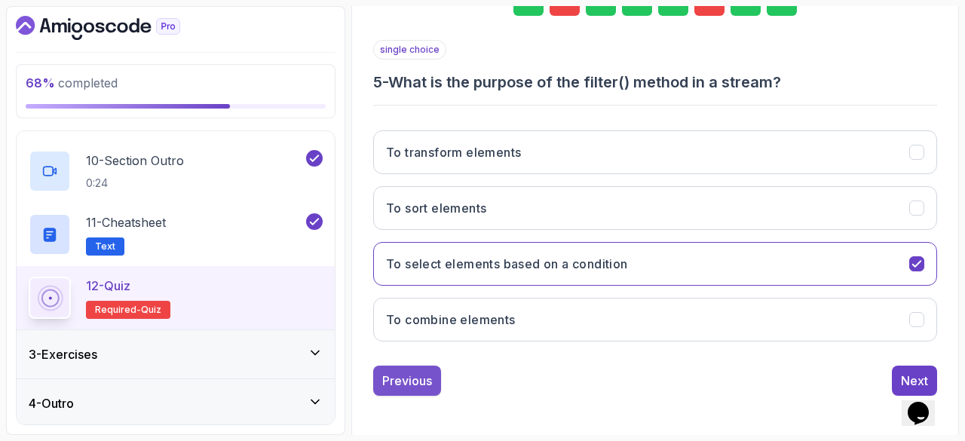
click at [406, 381] on div "Previous" at bounding box center [407, 381] width 50 height 18
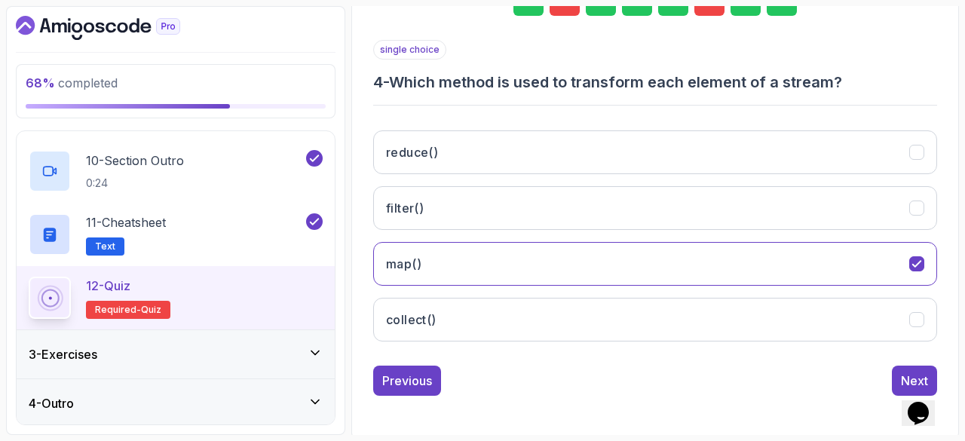
click at [406, 381] on div "Previous" at bounding box center [407, 381] width 50 height 18
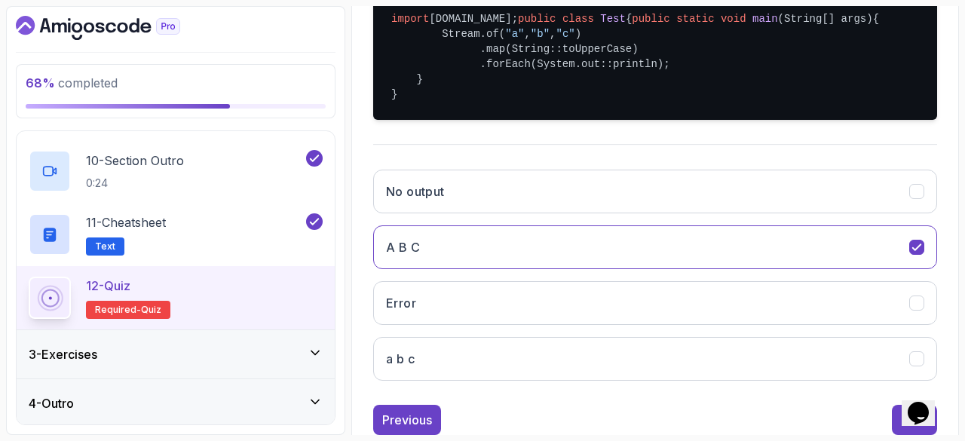
scroll to position [446, 0]
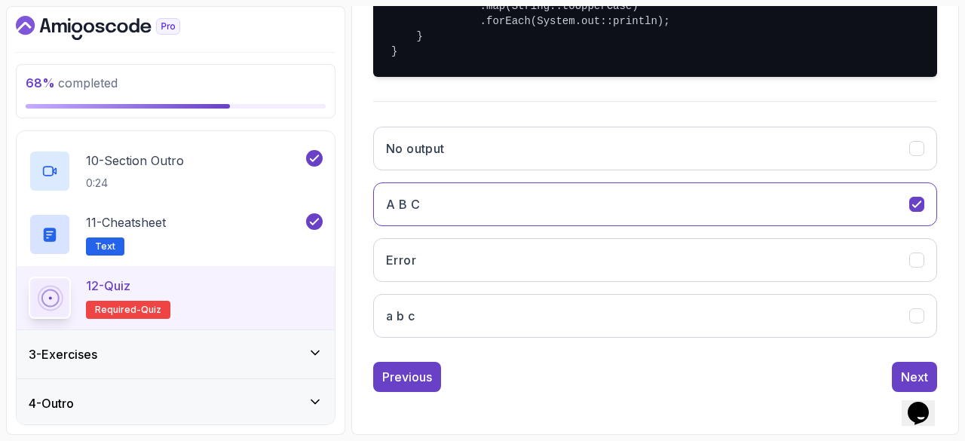
click at [406, 381] on div "Previous" at bounding box center [407, 377] width 50 height 18
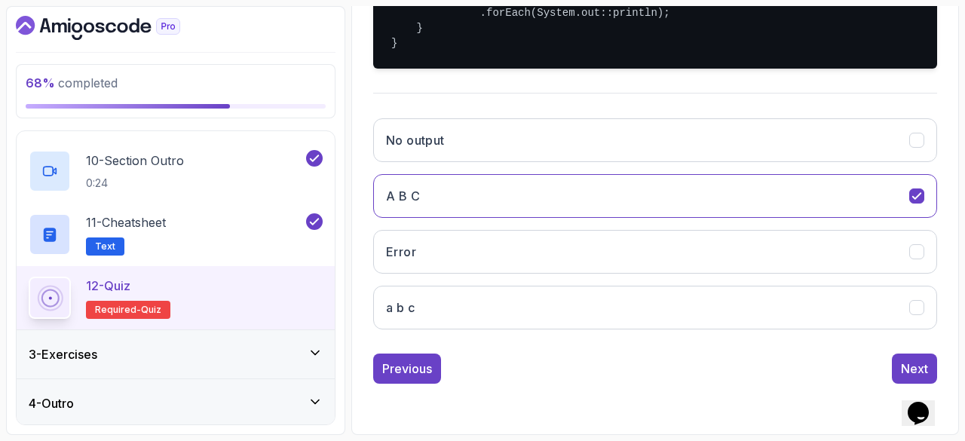
scroll to position [274, 0]
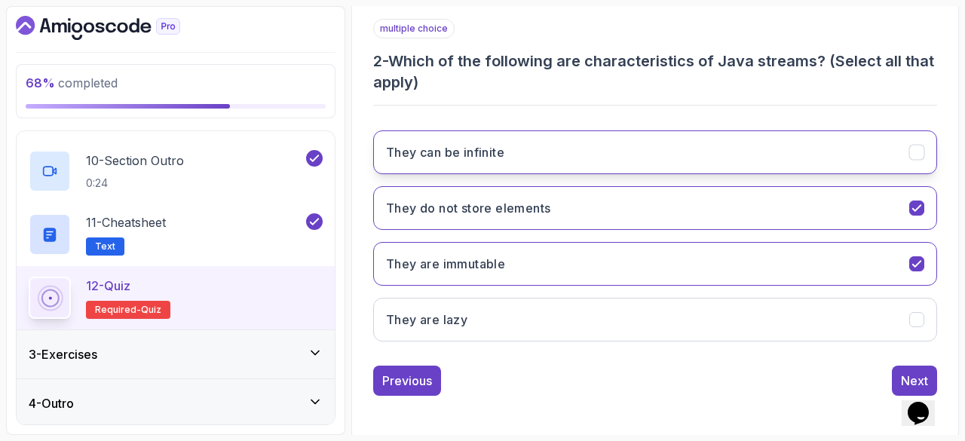
click at [917, 158] on icon "They can be infinite" at bounding box center [917, 153] width 14 height 14
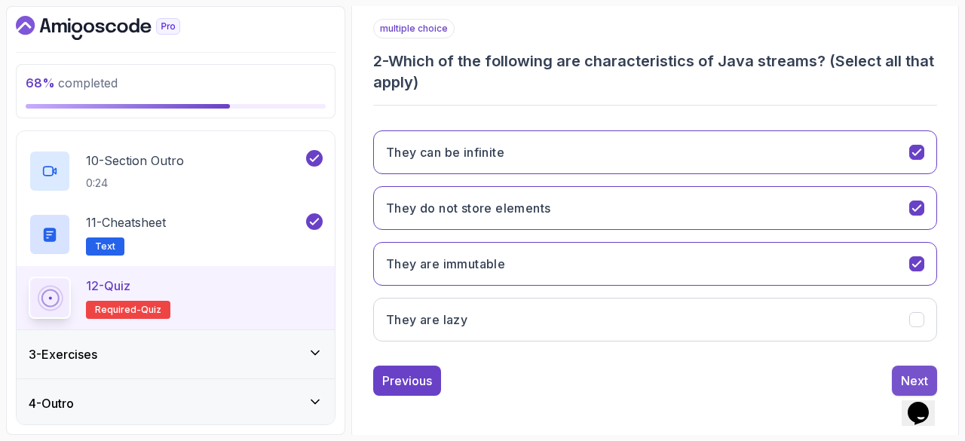
click at [907, 367] on button "Next" at bounding box center [914, 381] width 45 height 30
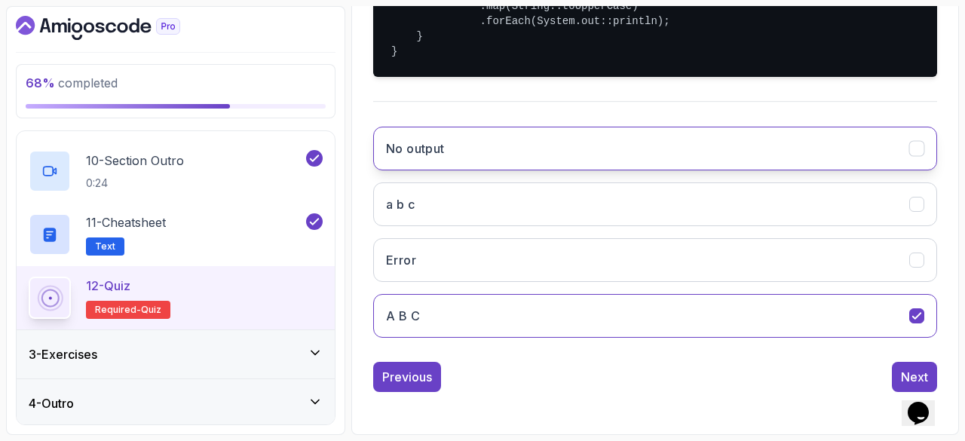
scroll to position [446, 0]
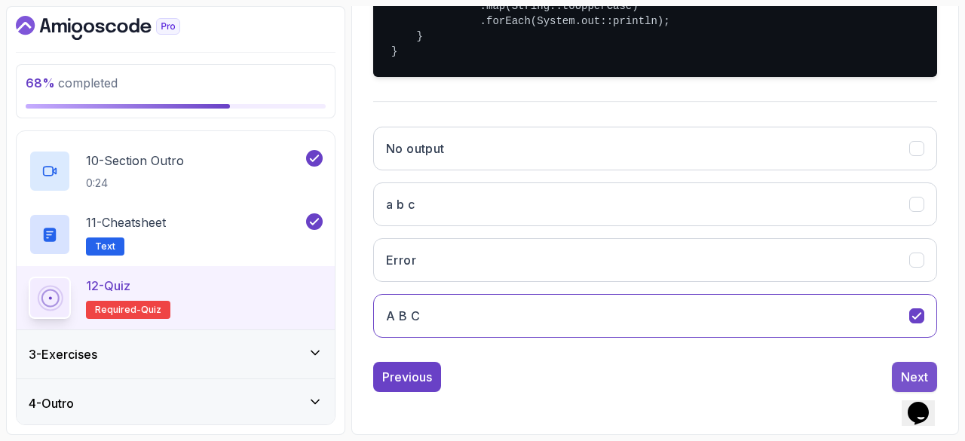
click at [910, 373] on div "Next" at bounding box center [914, 377] width 27 height 18
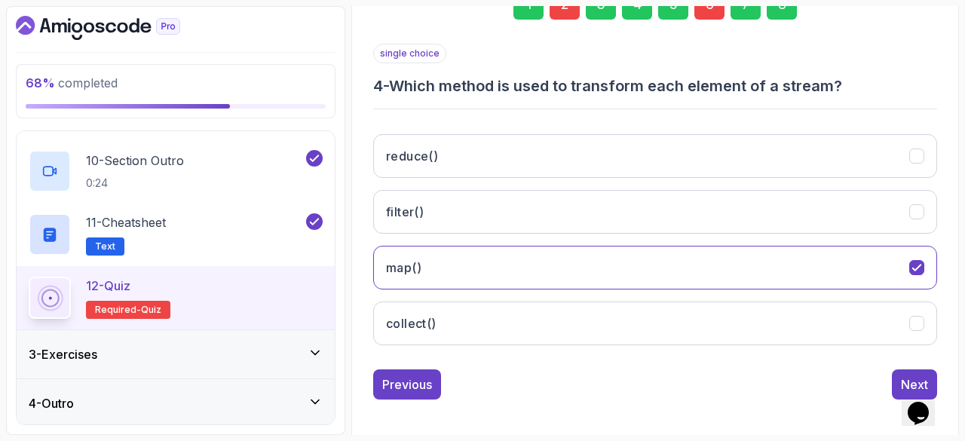
scroll to position [250, 0]
click at [900, 373] on button "Next" at bounding box center [914, 384] width 45 height 30
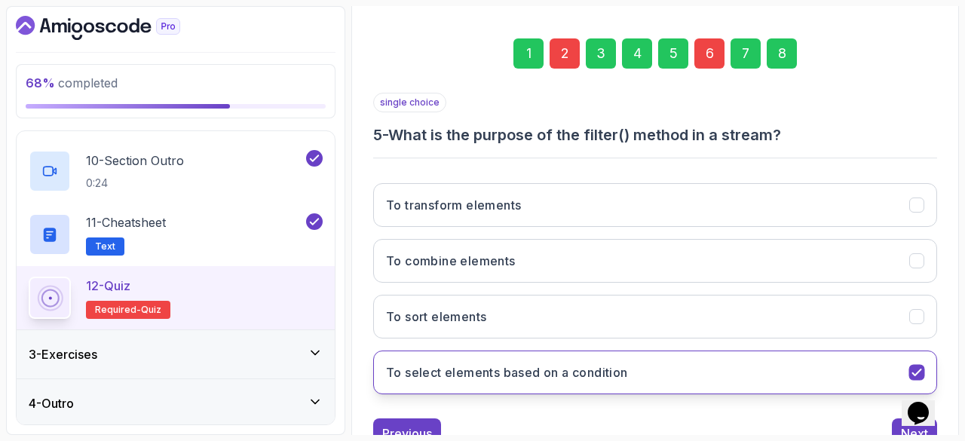
scroll to position [253, 0]
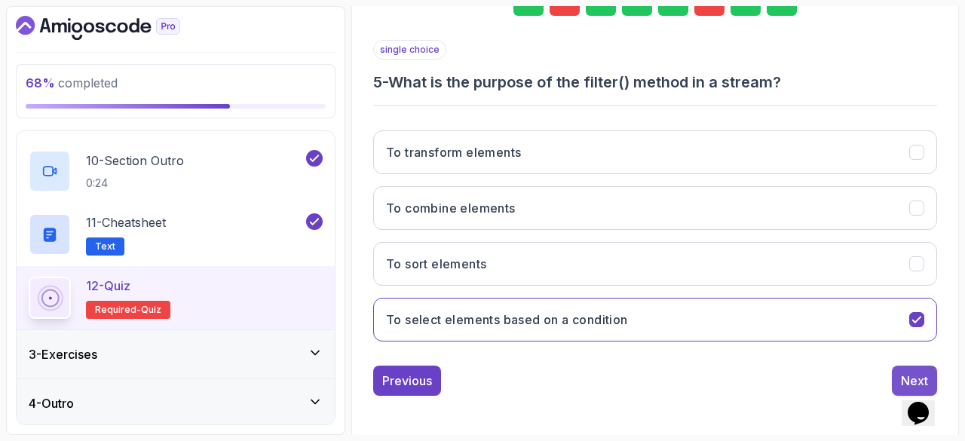
click at [910, 367] on button "Next" at bounding box center [914, 381] width 45 height 30
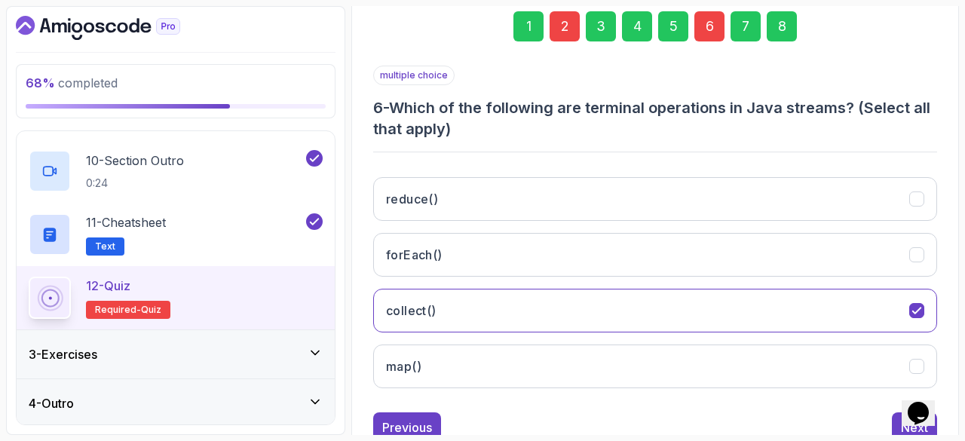
scroll to position [228, 0]
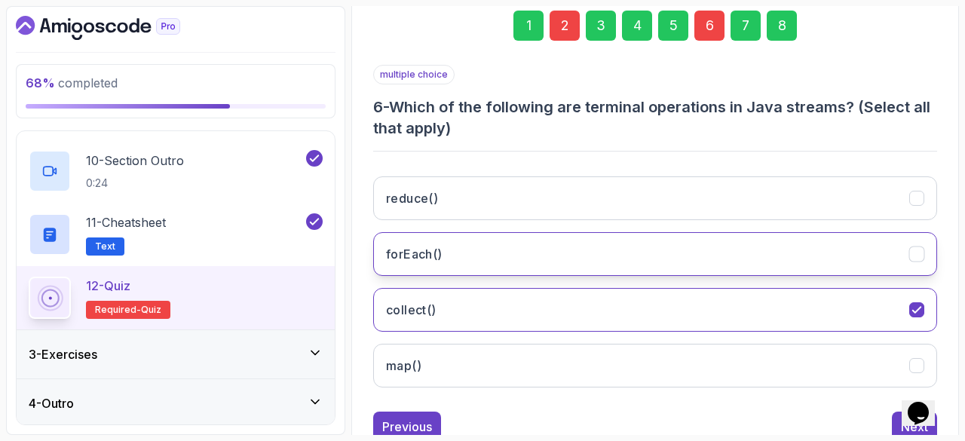
click at [828, 256] on button "forEach()" at bounding box center [655, 254] width 564 height 44
click at [894, 422] on button "Next" at bounding box center [914, 427] width 45 height 30
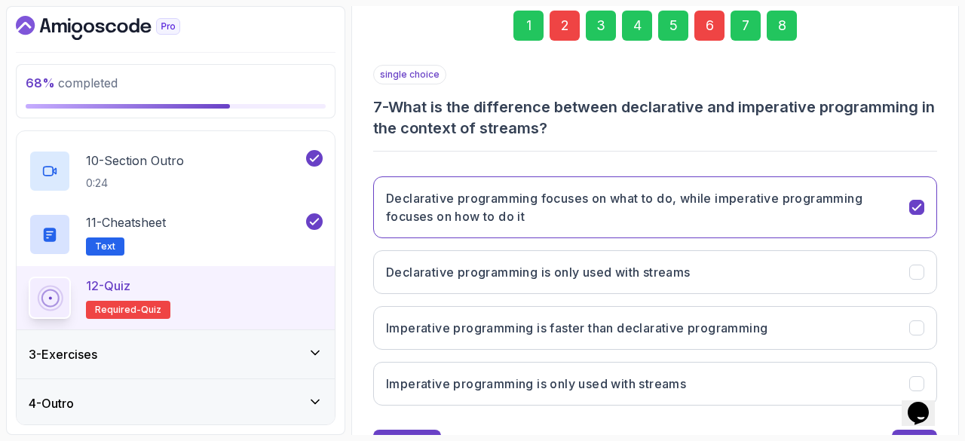
scroll to position [292, 0]
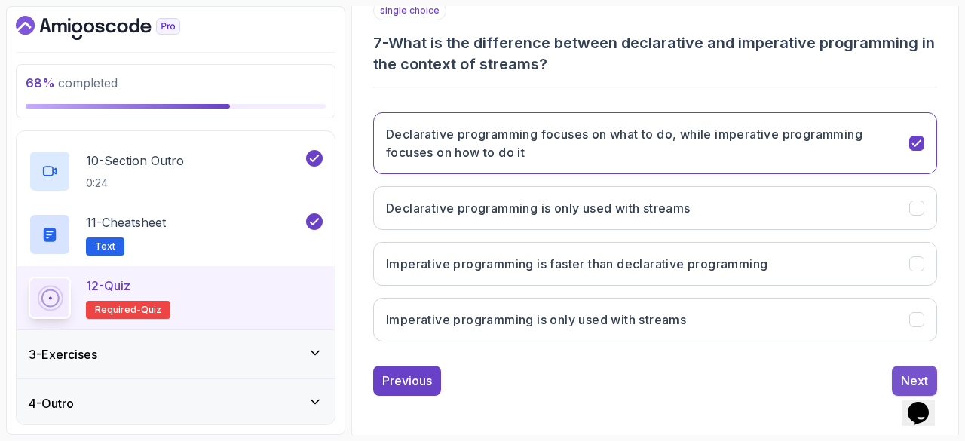
click at [902, 376] on div "Next" at bounding box center [914, 381] width 27 height 18
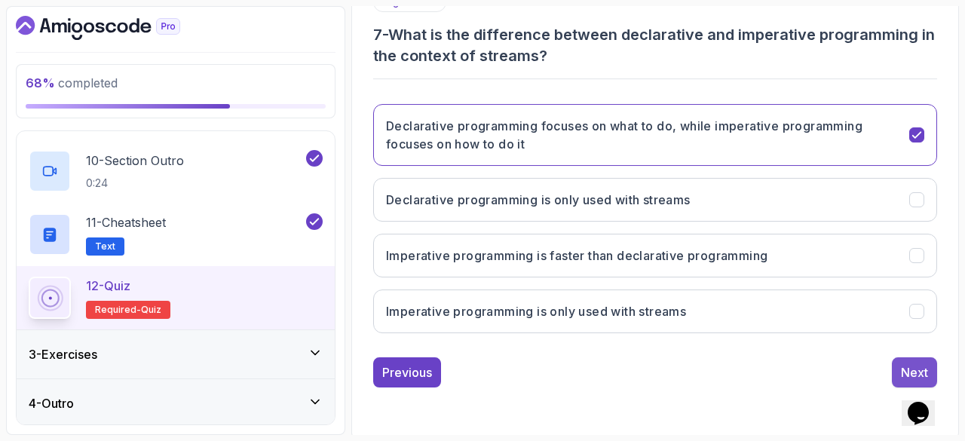
scroll to position [253, 0]
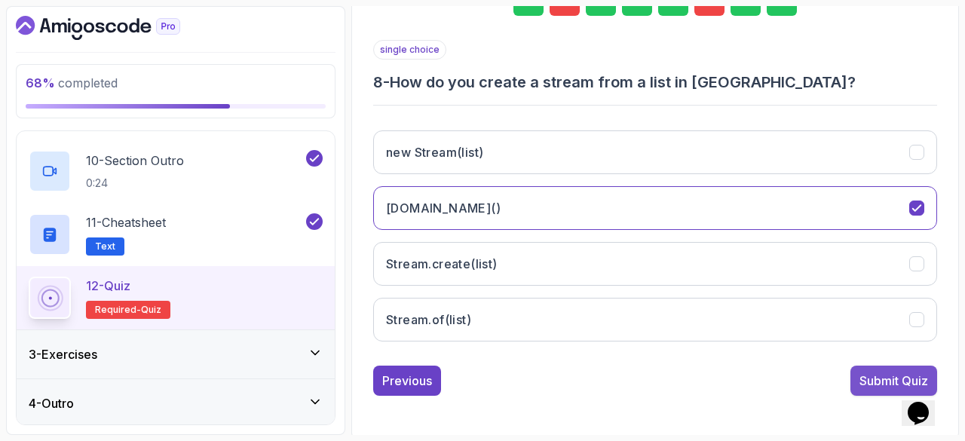
click at [870, 380] on div "Submit Quiz" at bounding box center [894, 381] width 69 height 18
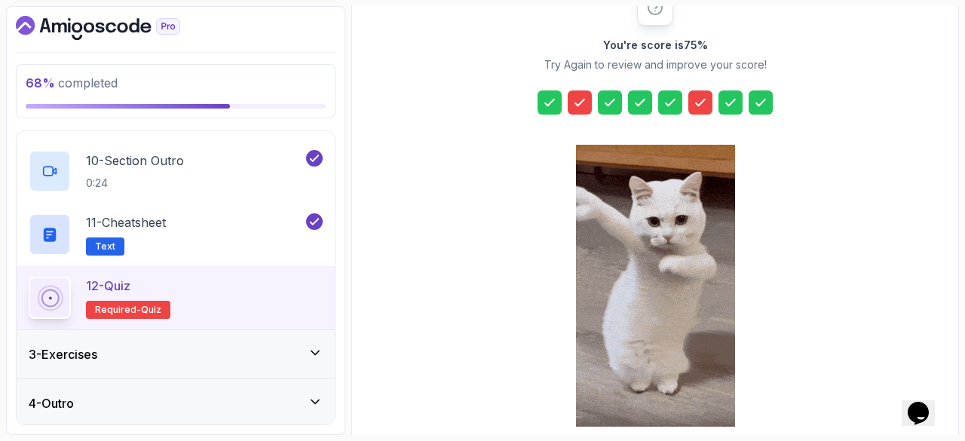
scroll to position [280, 0]
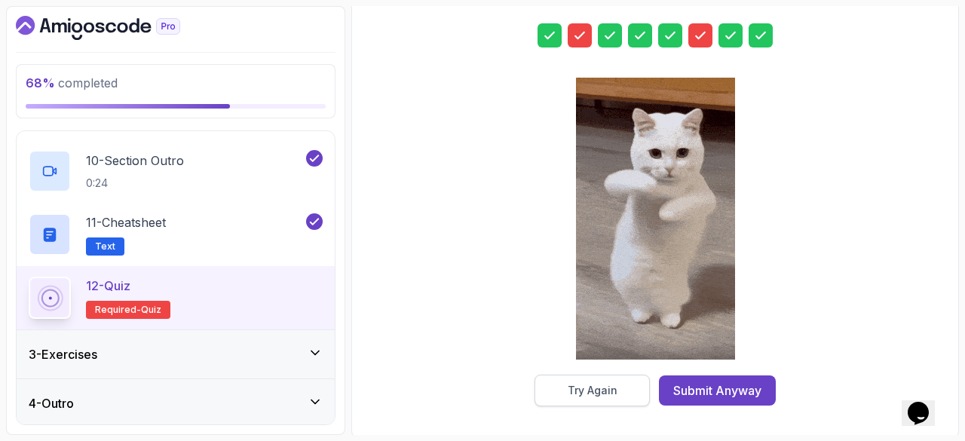
click at [606, 384] on div "Try Again" at bounding box center [593, 390] width 50 height 15
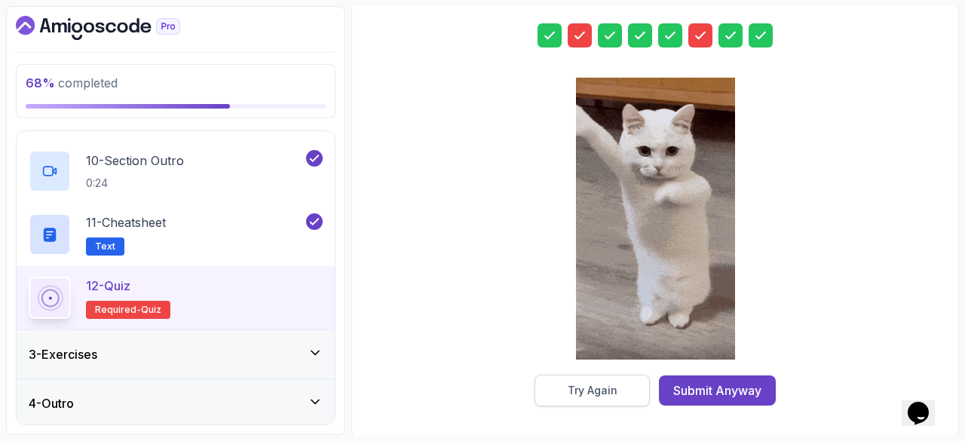
scroll to position [253, 0]
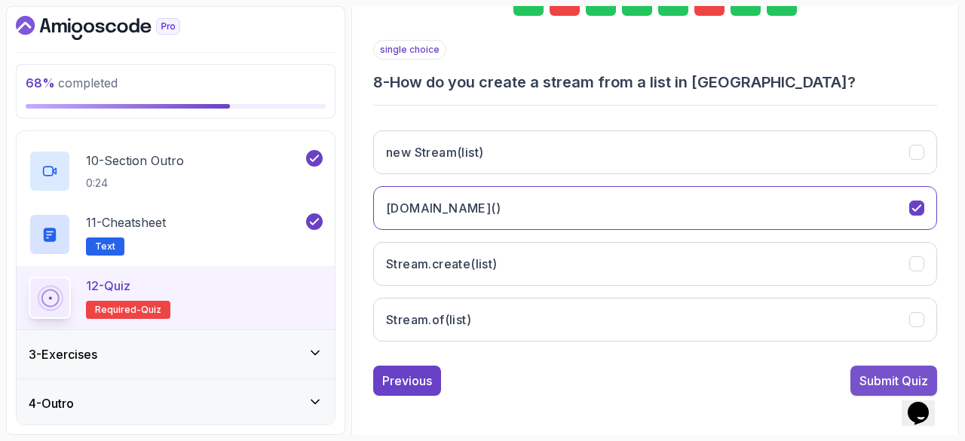
click at [860, 367] on button "Submit Quiz" at bounding box center [894, 381] width 87 height 30
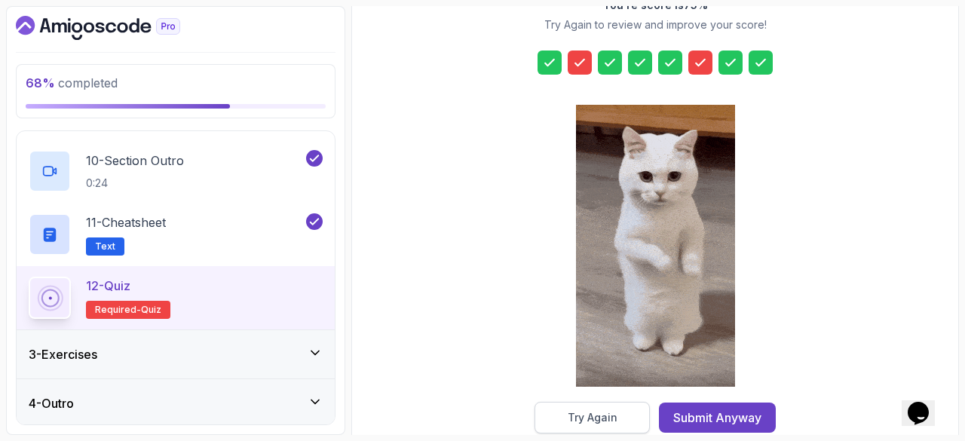
click at [581, 422] on div "Try Again" at bounding box center [593, 417] width 50 height 15
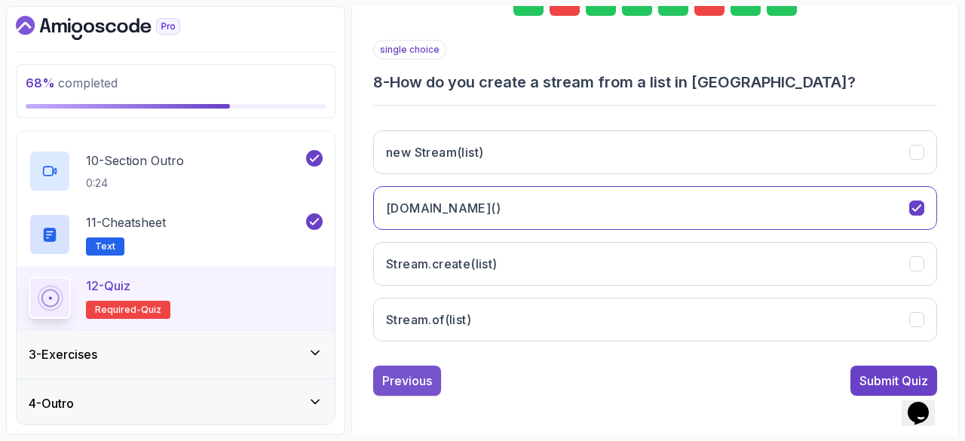
click at [397, 376] on div "Previous" at bounding box center [407, 381] width 50 height 18
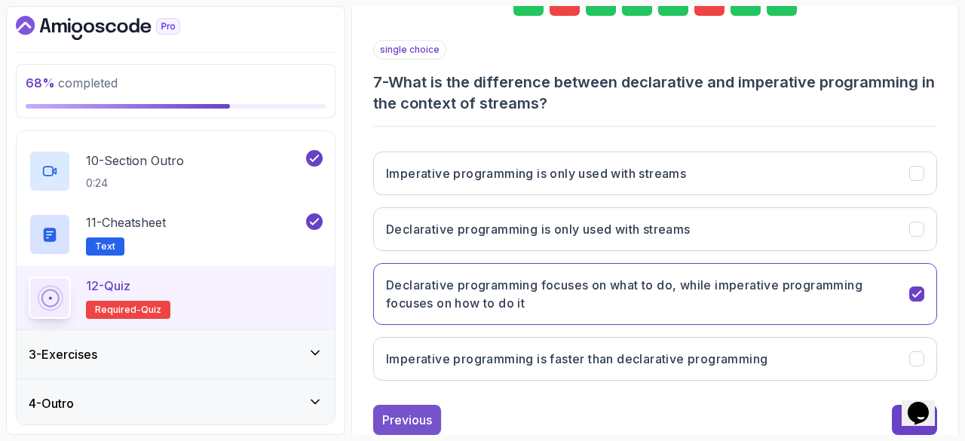
click at [402, 426] on button "Previous" at bounding box center [407, 420] width 68 height 30
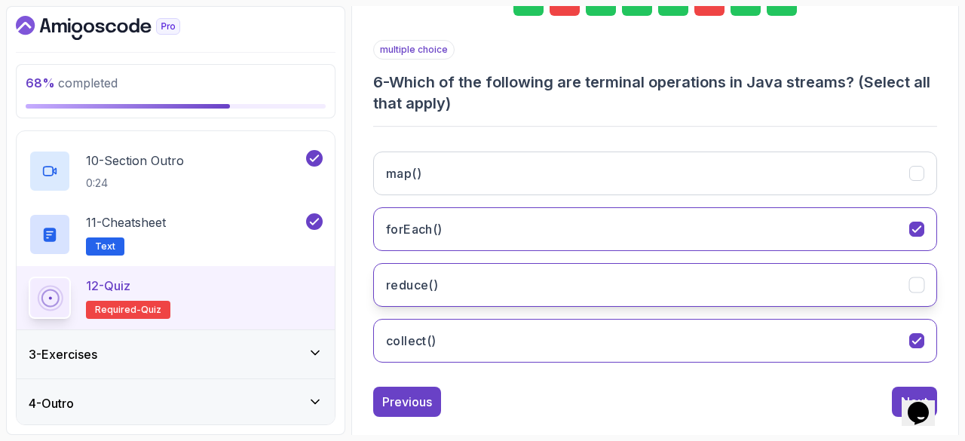
click at [688, 281] on button "reduce()" at bounding box center [655, 285] width 564 height 44
click at [896, 403] on button "Next" at bounding box center [914, 402] width 45 height 30
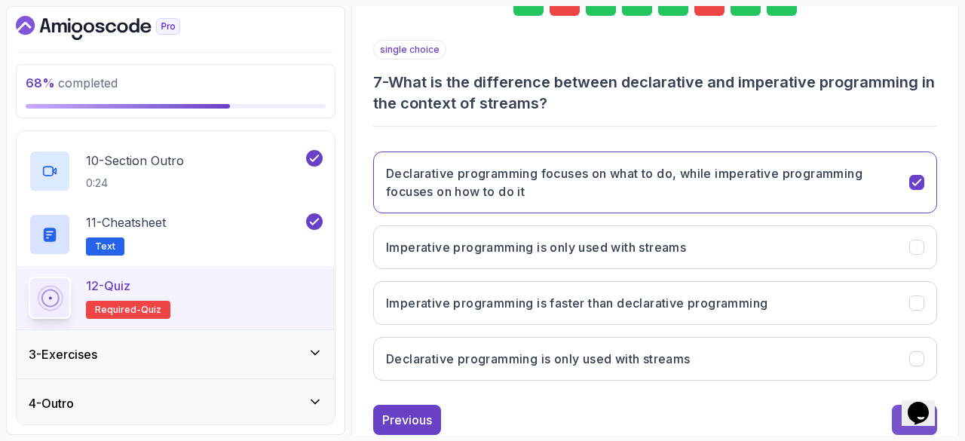
click at [896, 419] on button "Next" at bounding box center [914, 420] width 45 height 30
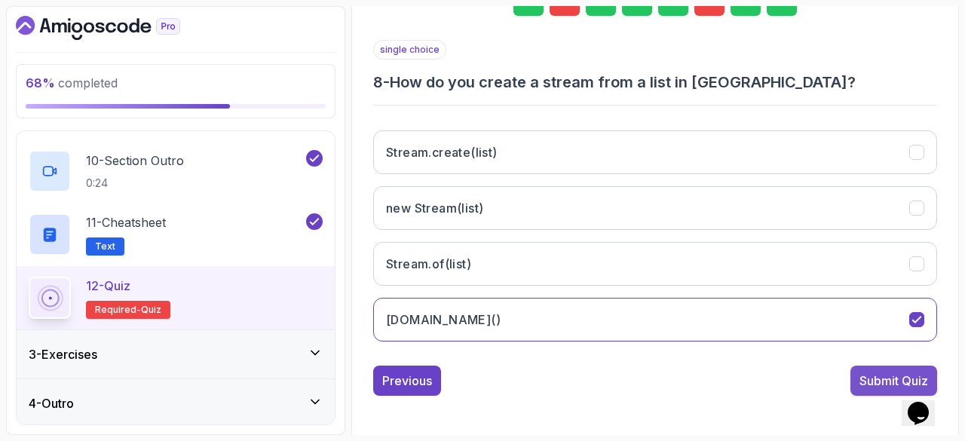
click at [871, 381] on div "Submit Quiz" at bounding box center [894, 381] width 69 height 18
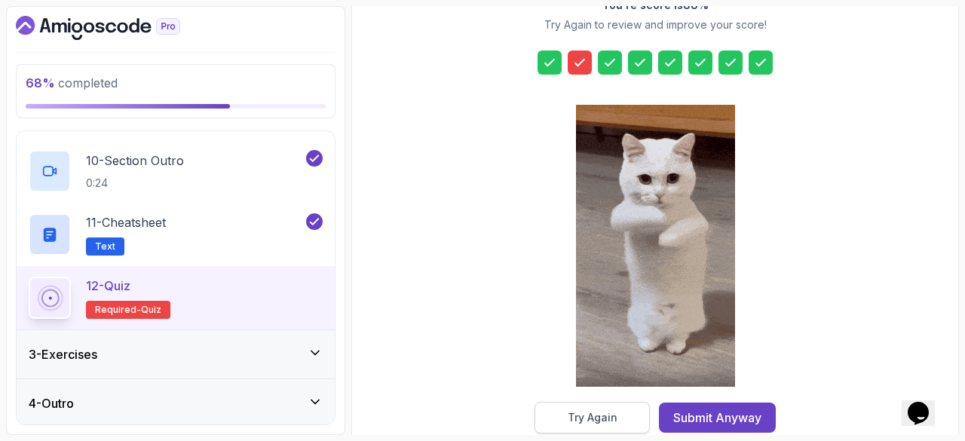
click at [608, 413] on div "Try Again" at bounding box center [593, 417] width 50 height 15
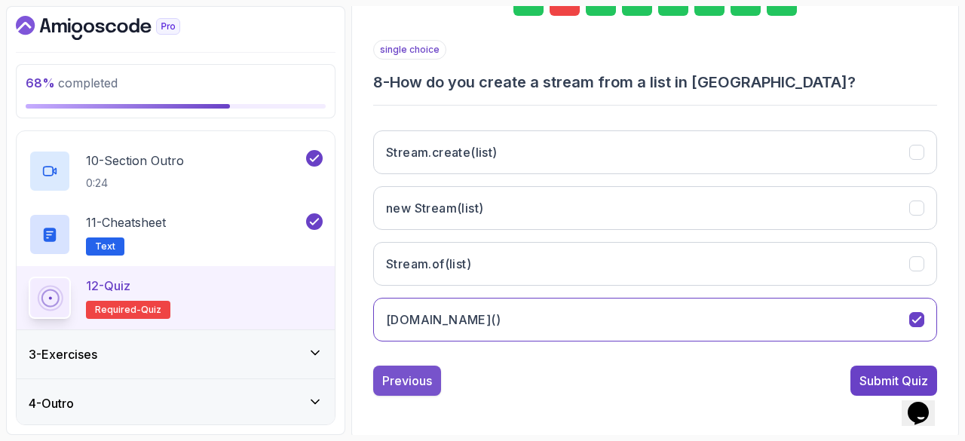
click at [435, 370] on button "Previous" at bounding box center [407, 381] width 68 height 30
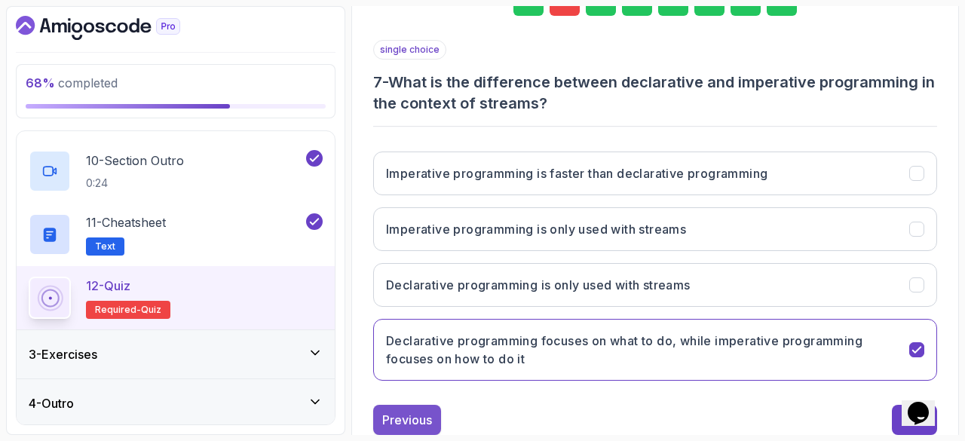
click at [412, 415] on div "Previous" at bounding box center [407, 420] width 50 height 18
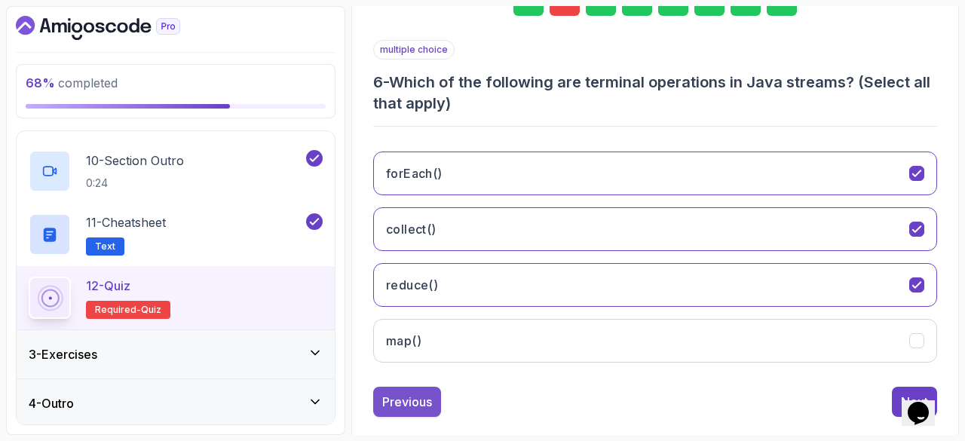
click at [416, 394] on div "Previous" at bounding box center [407, 402] width 50 height 18
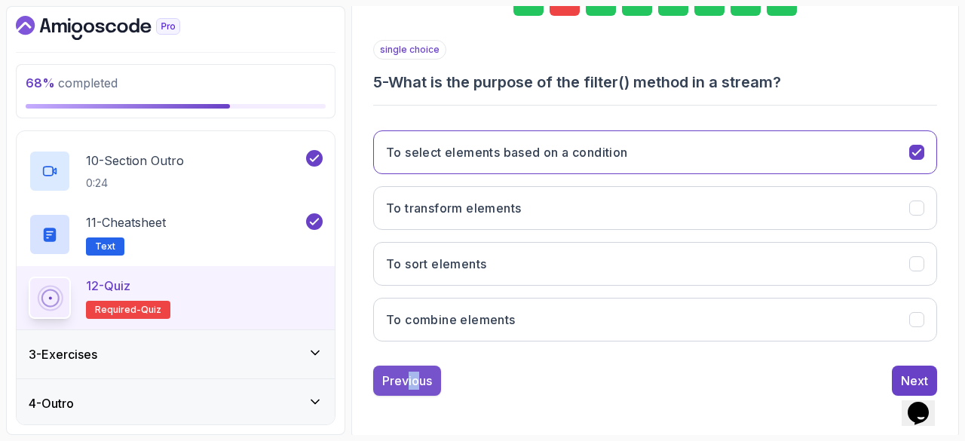
drag, startPoint x: 416, startPoint y: 394, endPoint x: 405, endPoint y: 370, distance: 26.0
click at [405, 370] on div "1 2 3 4 5 6 7 8 single choice 5 - What is the purpose of the filter() method in…" at bounding box center [655, 178] width 588 height 458
click at [405, 372] on div "Previous" at bounding box center [407, 381] width 50 height 18
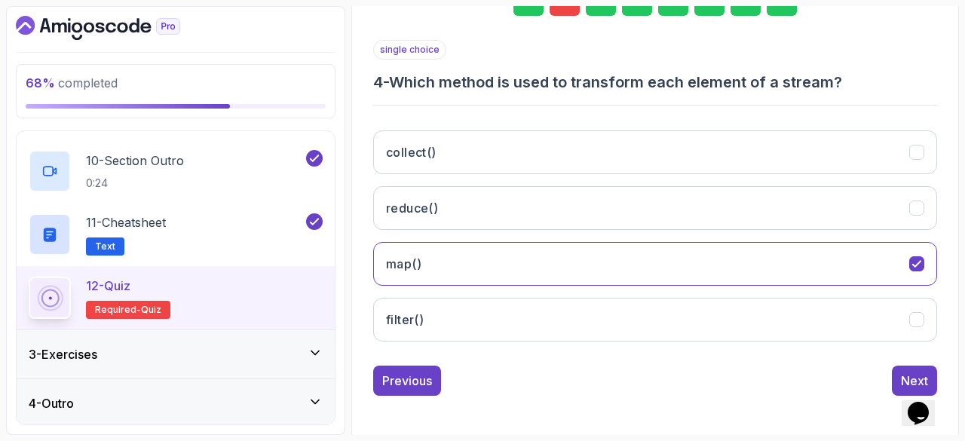
click at [405, 372] on div "Previous" at bounding box center [407, 381] width 50 height 18
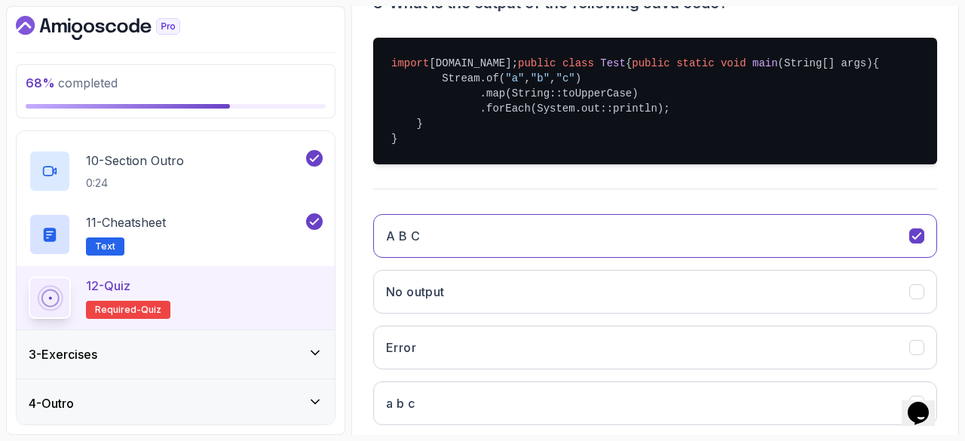
scroll to position [446, 0]
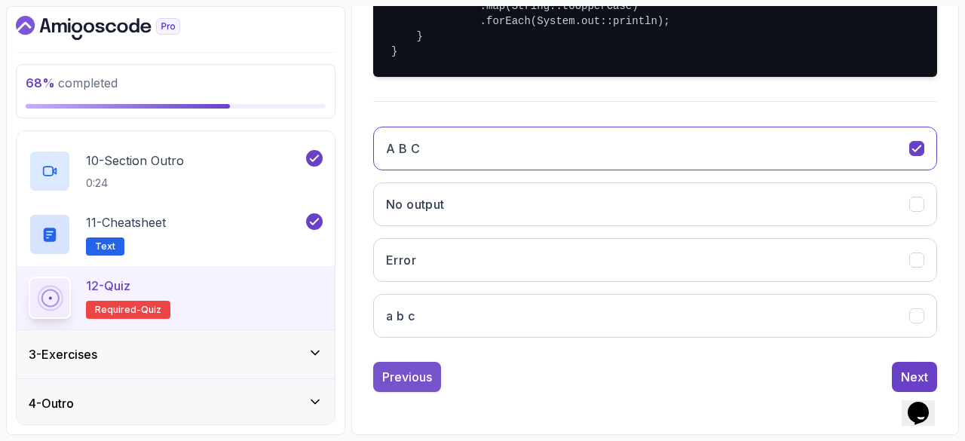
click at [405, 381] on div "Previous" at bounding box center [407, 377] width 50 height 18
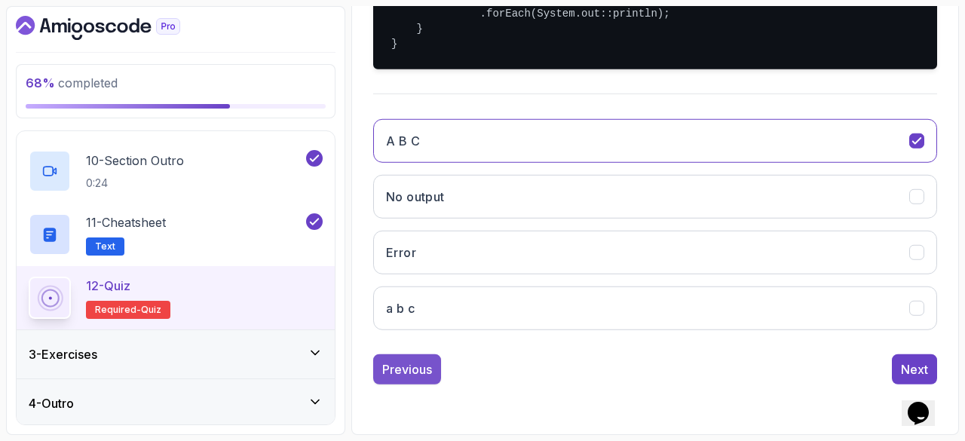
scroll to position [274, 0]
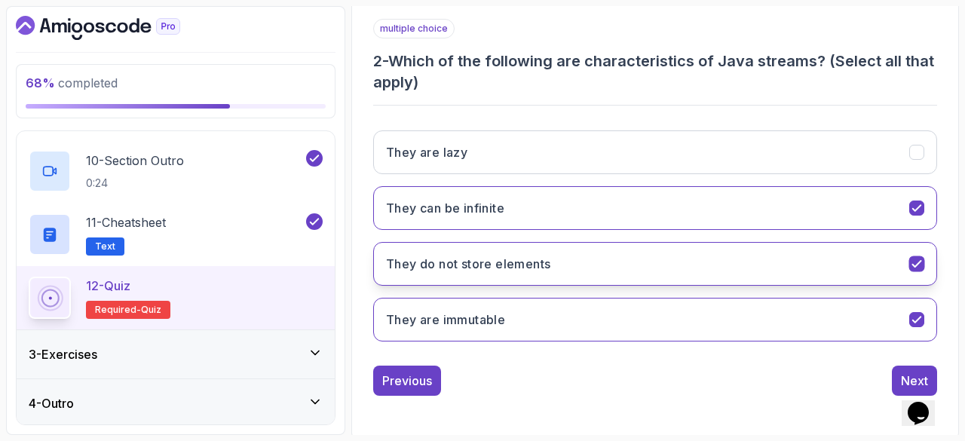
click at [661, 267] on button "They do not store elements" at bounding box center [655, 264] width 564 height 44
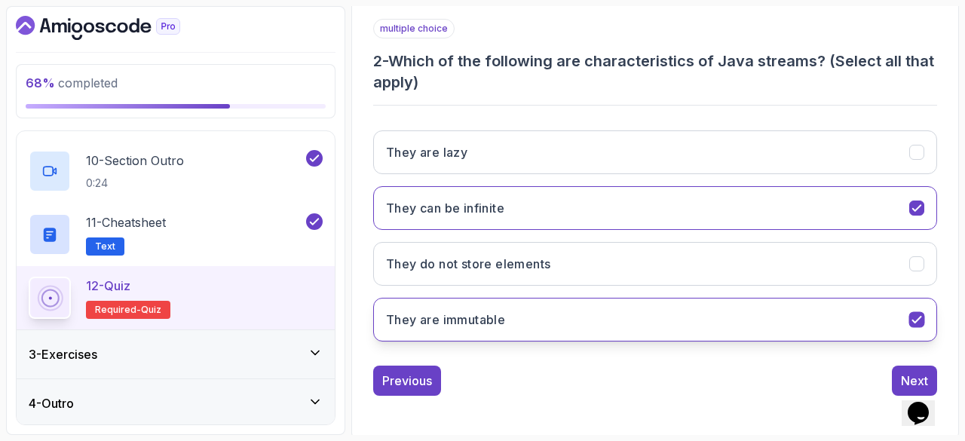
click at [667, 313] on button "They are immutable" at bounding box center [655, 320] width 564 height 44
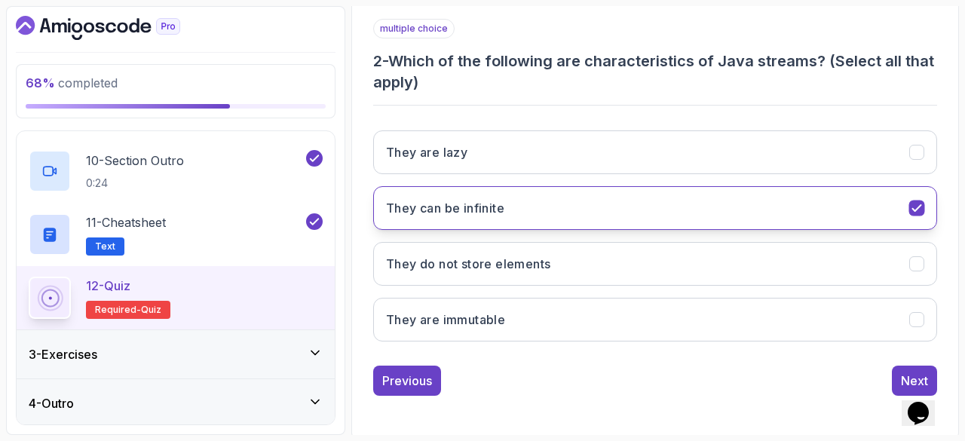
click at [594, 217] on button "They can be infinite" at bounding box center [655, 208] width 564 height 44
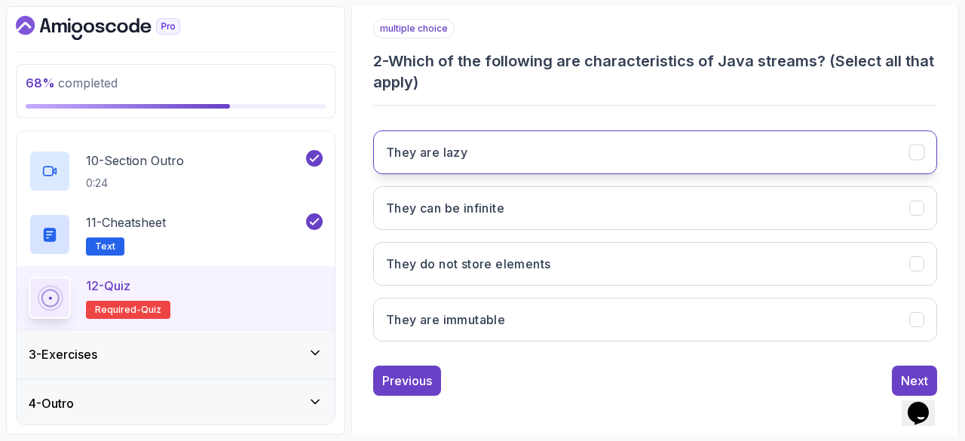
click at [685, 155] on button "They are lazy" at bounding box center [655, 152] width 564 height 44
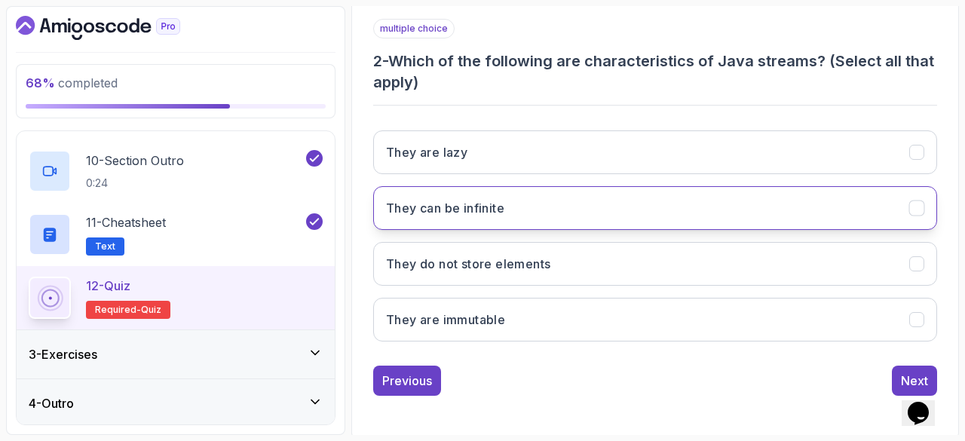
click at [673, 215] on button "They can be infinite" at bounding box center [655, 208] width 564 height 44
click at [664, 215] on button "They can be infinite" at bounding box center [655, 208] width 564 height 44
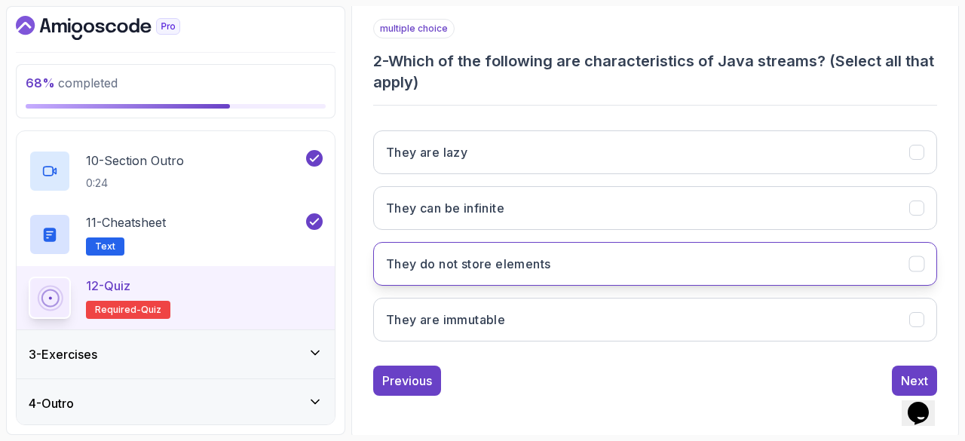
click at [632, 265] on button "They do not store elements" at bounding box center [655, 264] width 564 height 44
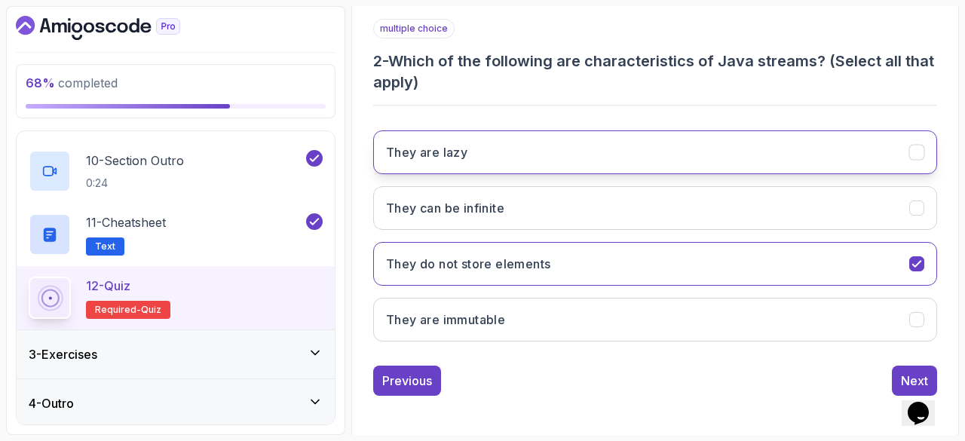
click at [546, 149] on button "They are lazy" at bounding box center [655, 152] width 564 height 44
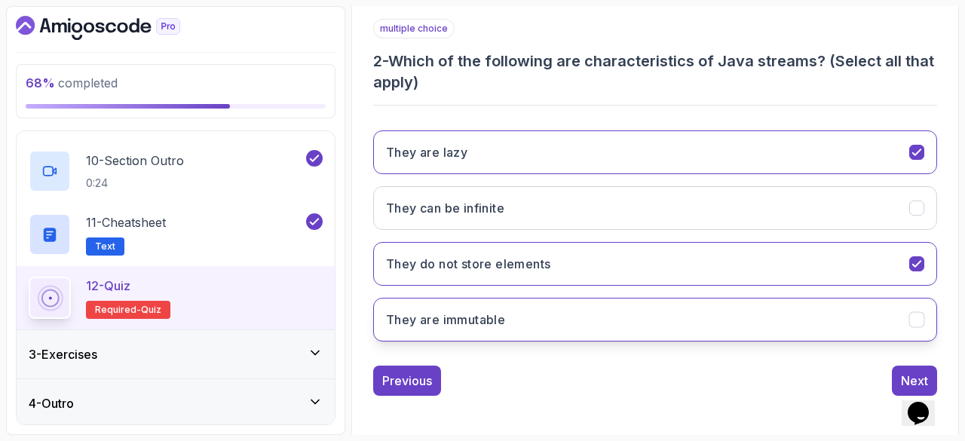
click at [511, 311] on button "They are immutable" at bounding box center [655, 320] width 564 height 44
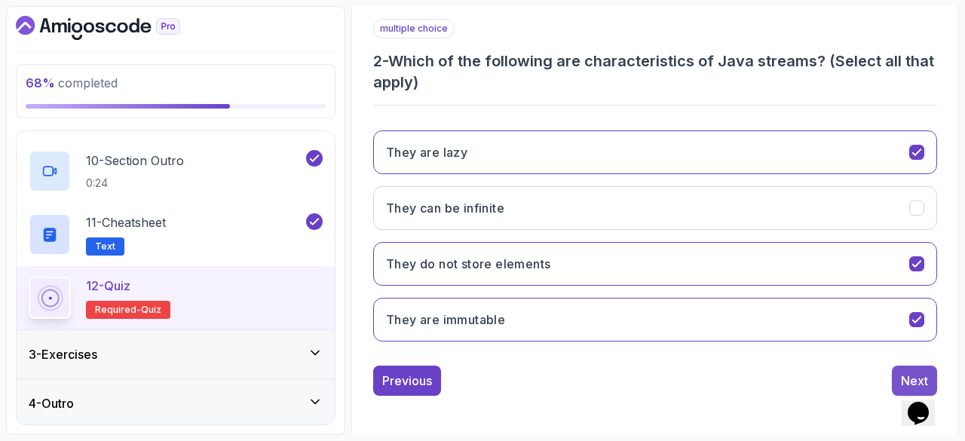
click at [909, 372] on div "Next" at bounding box center [914, 381] width 27 height 18
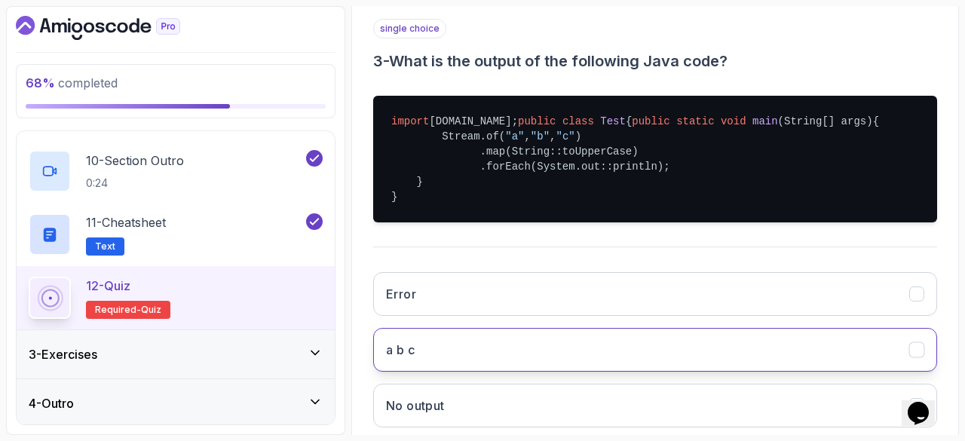
scroll to position [446, 0]
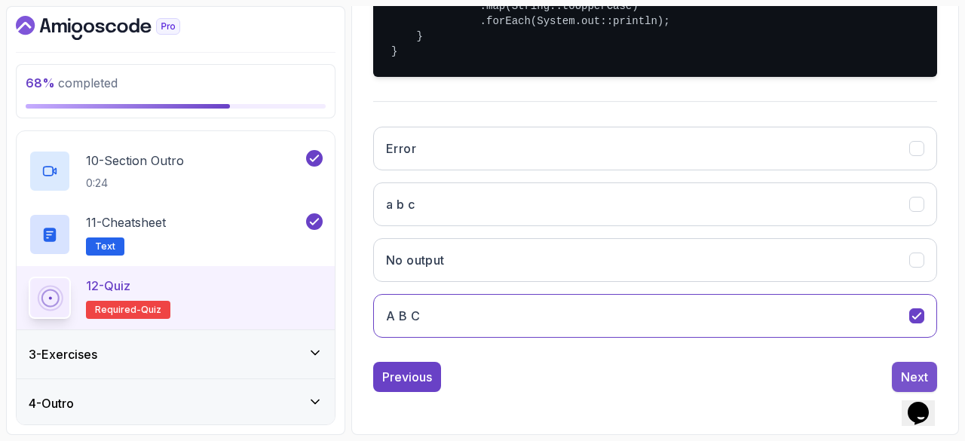
click at [908, 374] on div "Next" at bounding box center [914, 377] width 27 height 18
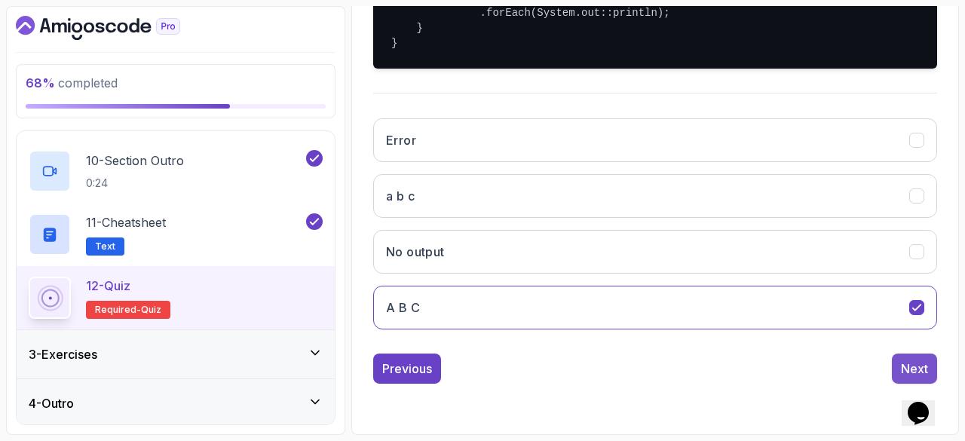
scroll to position [253, 0]
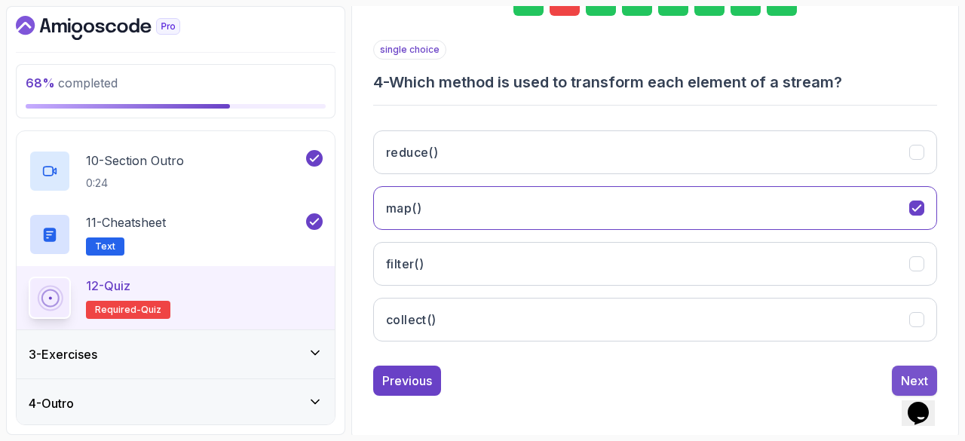
click at [912, 366] on button "Next" at bounding box center [914, 381] width 45 height 30
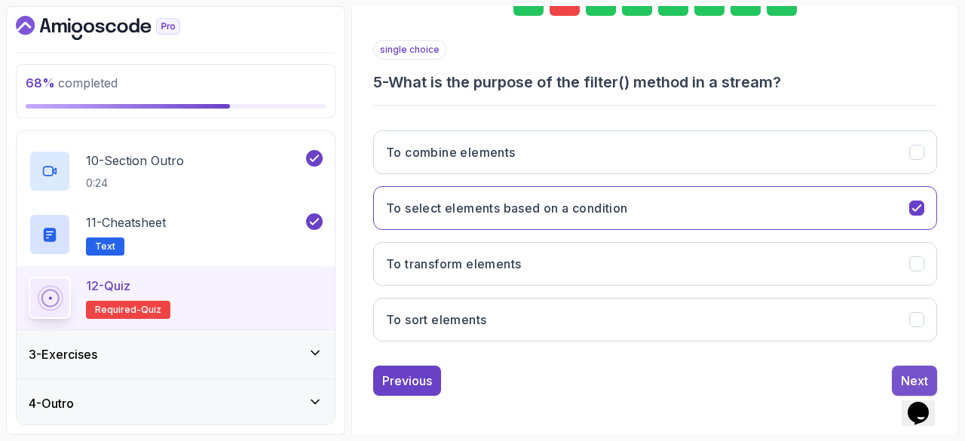
click at [912, 372] on div "Next" at bounding box center [914, 381] width 27 height 18
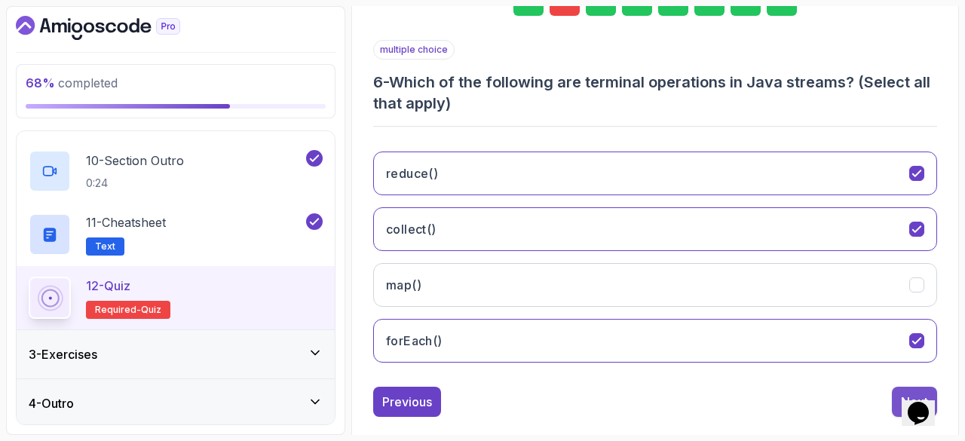
click at [896, 396] on button "Next" at bounding box center [914, 402] width 45 height 30
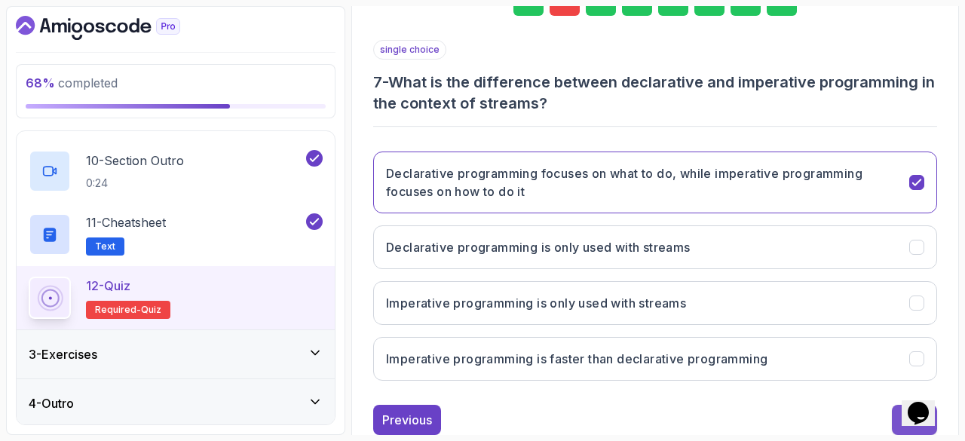
click at [897, 412] on button "Next" at bounding box center [914, 420] width 45 height 30
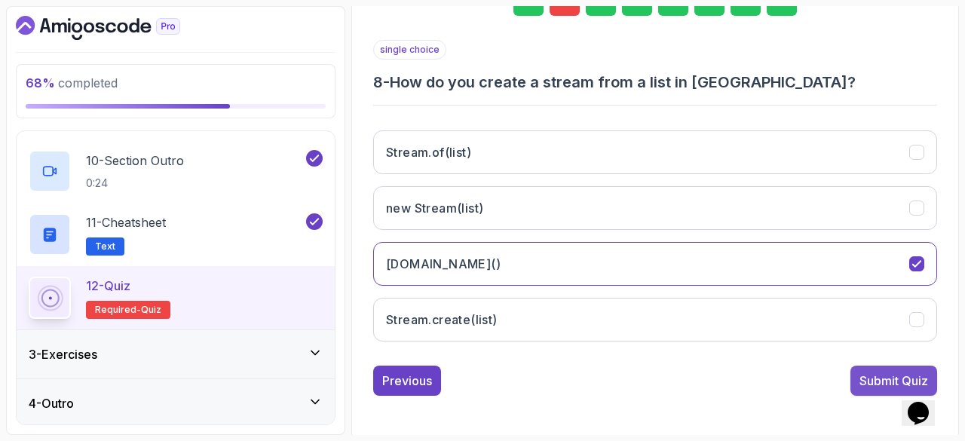
click at [888, 381] on div "Submit Quiz" at bounding box center [894, 381] width 69 height 18
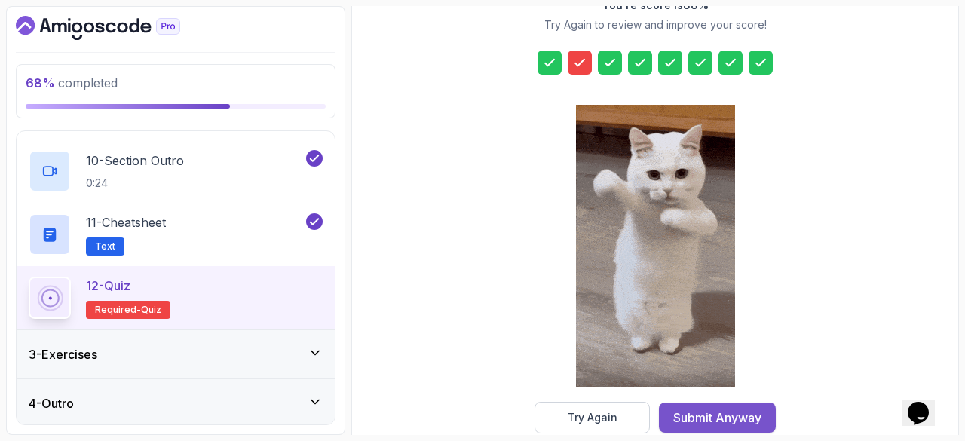
click at [679, 409] on div "Submit Anyway" at bounding box center [717, 418] width 88 height 18
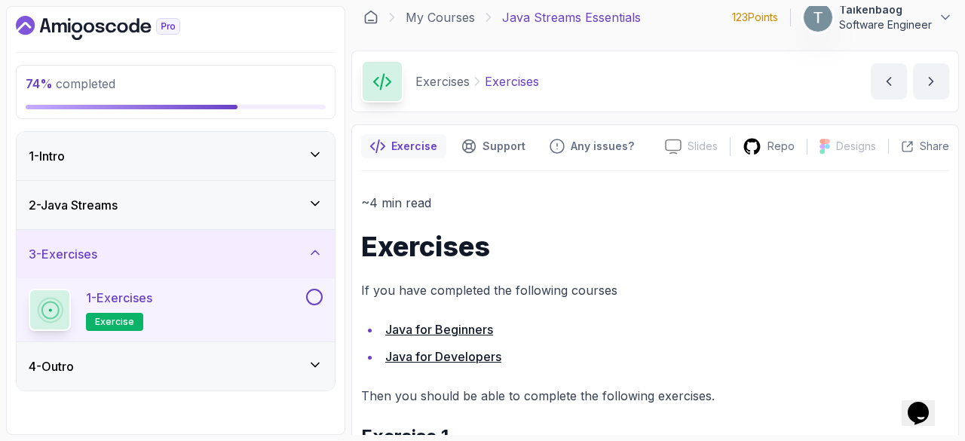
scroll to position [11, 0]
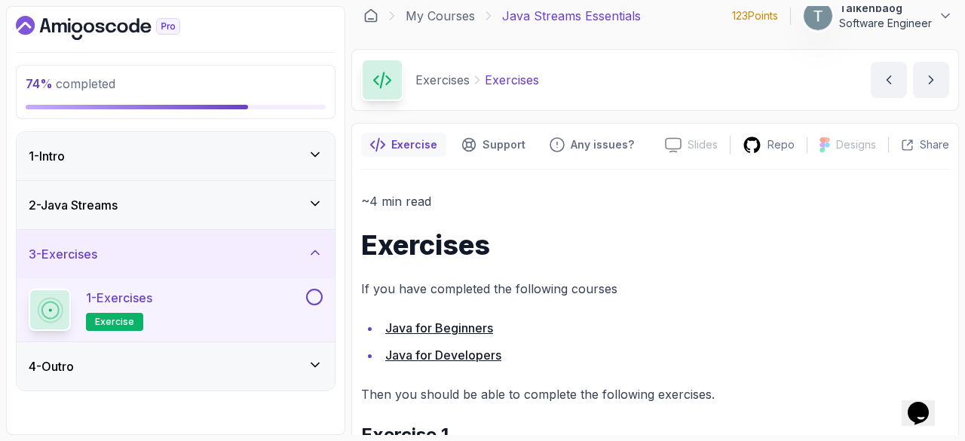
click at [318, 296] on button at bounding box center [314, 297] width 17 height 17
click at [186, 375] on div "4 - Outro" at bounding box center [176, 366] width 318 height 48
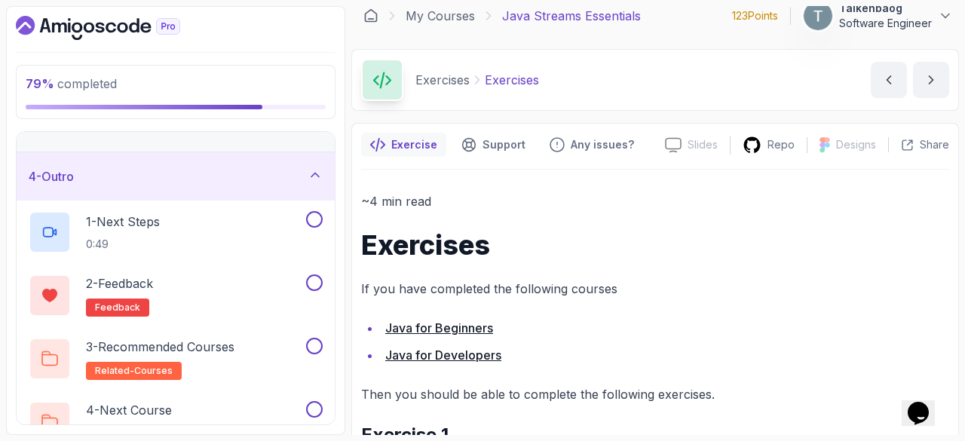
scroll to position [153, 0]
